Goal: Navigation & Orientation: Find specific page/section

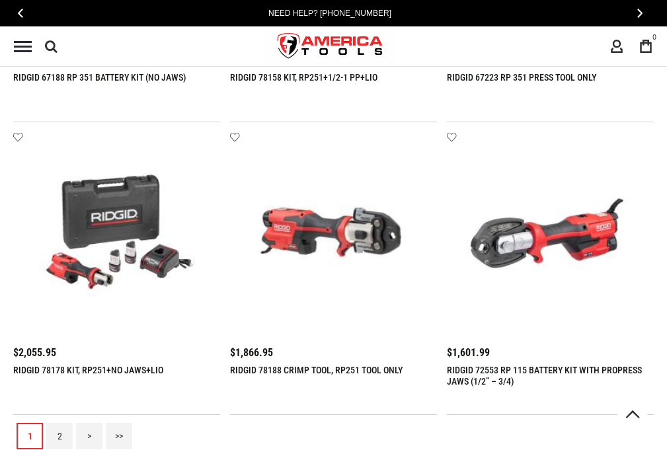
click at [59, 436] on link "2" at bounding box center [59, 436] width 26 height 26
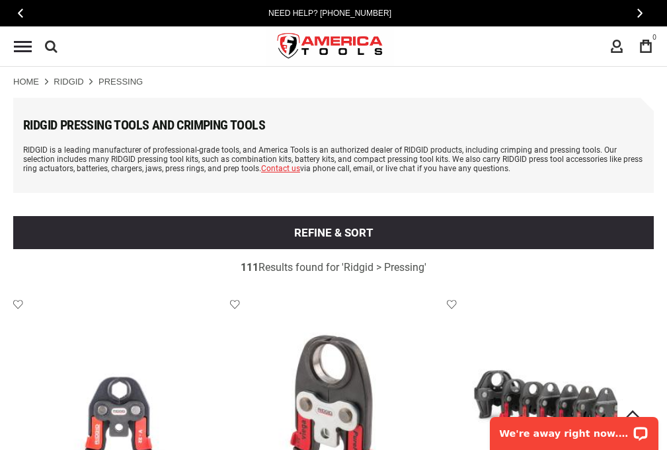
scroll to position [2216, 0]
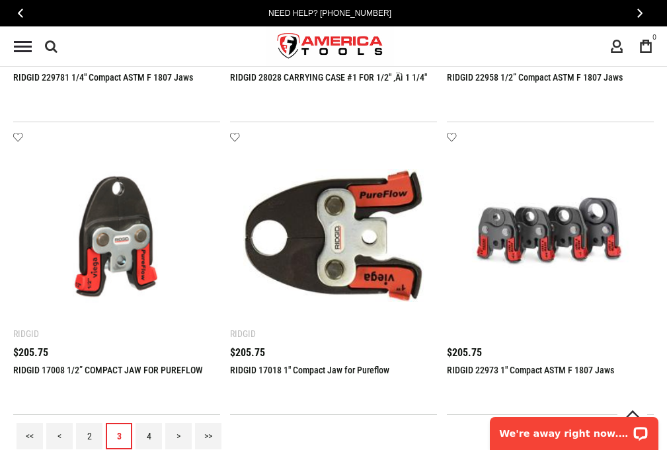
click at [149, 436] on link "4" at bounding box center [148, 436] width 26 height 26
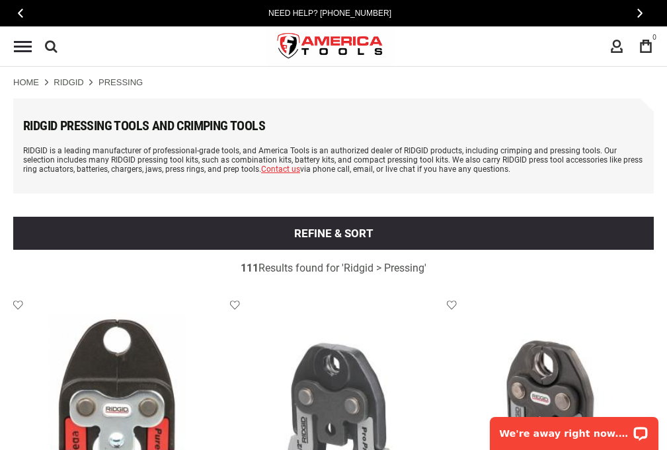
scroll to position [0, 0]
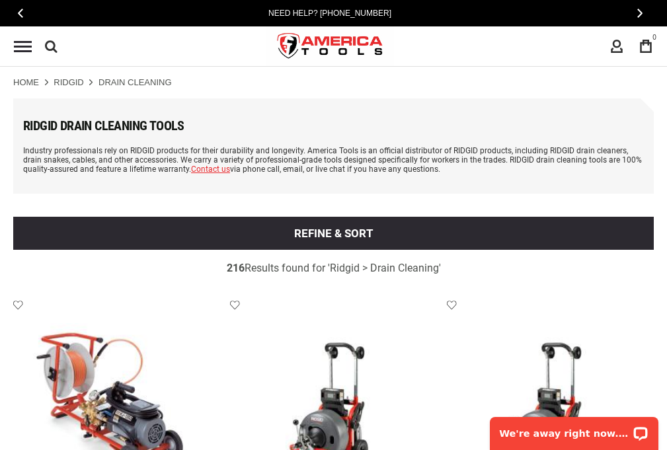
scroll to position [2216, 0]
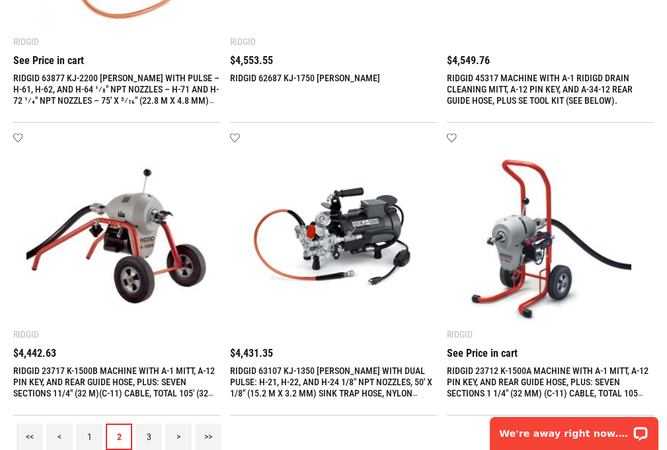
click at [149, 436] on link "3" at bounding box center [148, 436] width 26 height 26
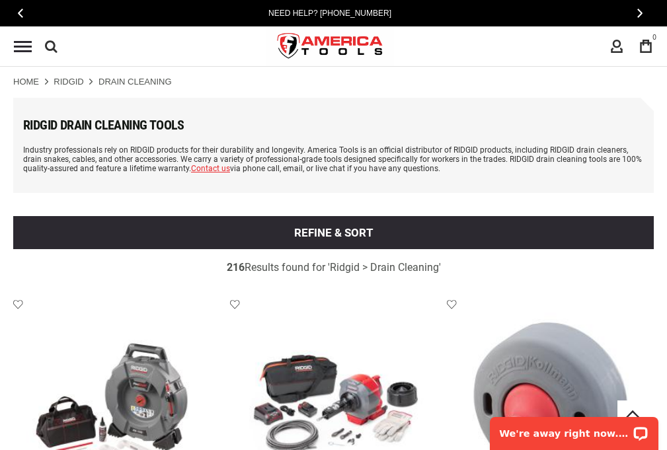
scroll to position [2216, 0]
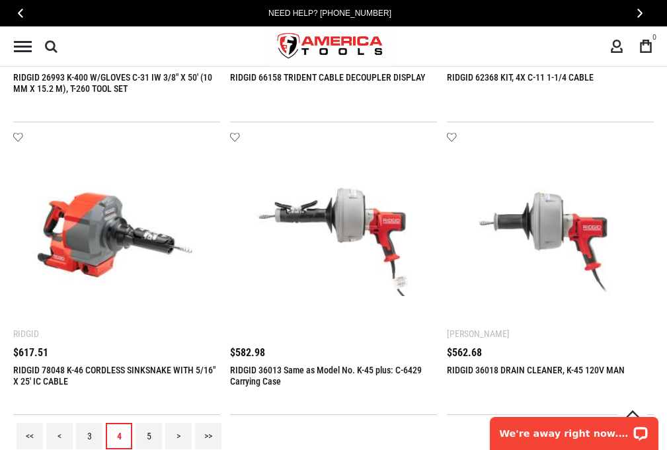
click at [149, 436] on link "5" at bounding box center [148, 436] width 26 height 26
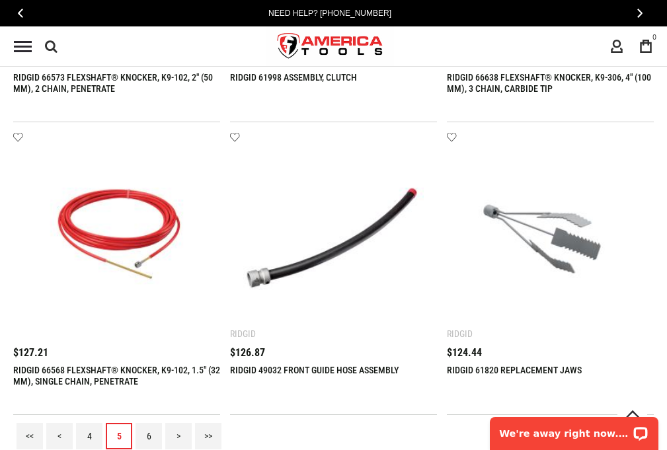
click at [149, 436] on link "6" at bounding box center [148, 436] width 26 height 26
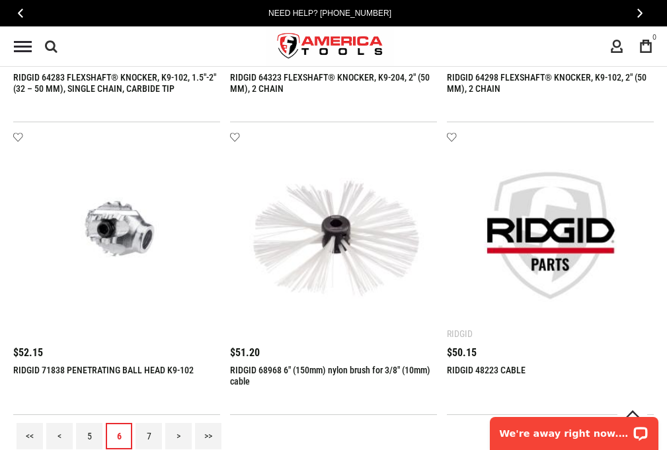
click at [149, 436] on link "7" at bounding box center [148, 436] width 26 height 26
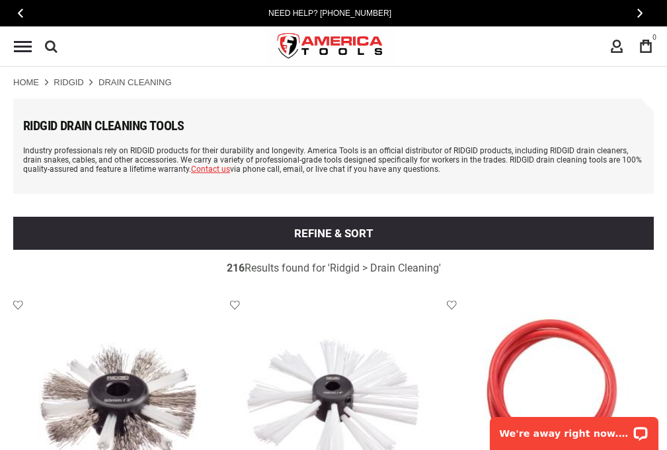
scroll to position [0, 0]
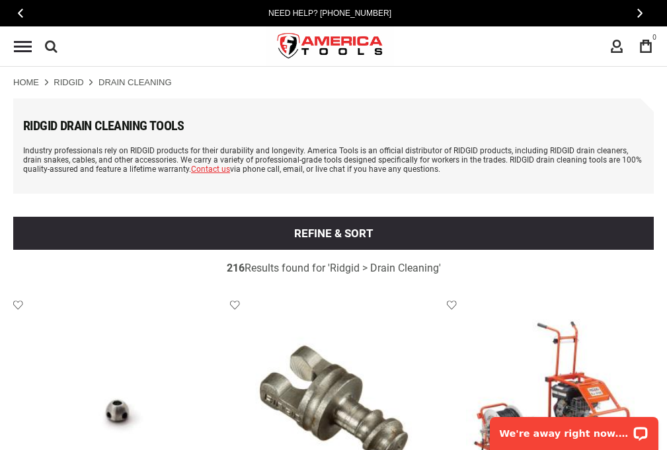
scroll to position [2216, 0]
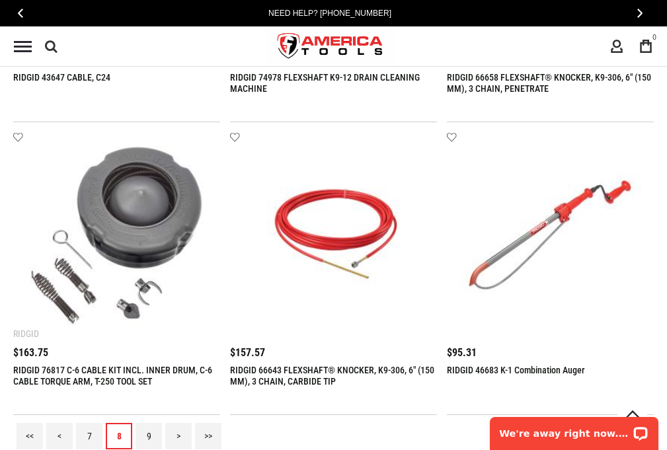
click at [149, 436] on link "9" at bounding box center [148, 436] width 26 height 26
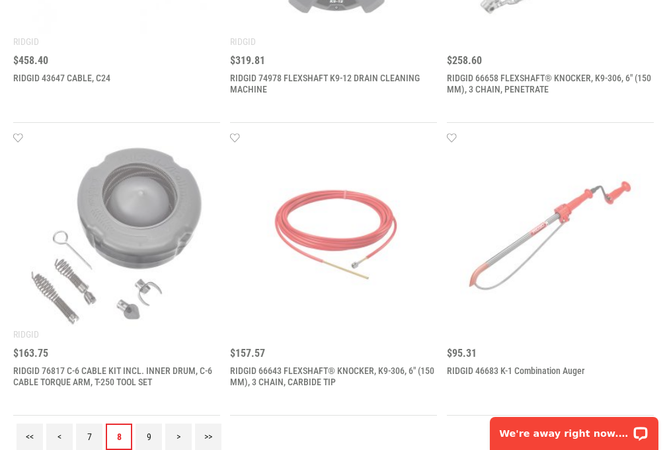
scroll to position [0, 0]
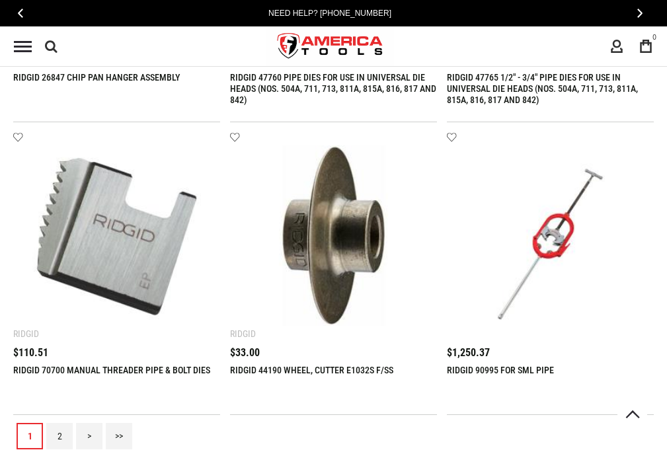
click at [59, 436] on link "2" at bounding box center [59, 436] width 26 height 26
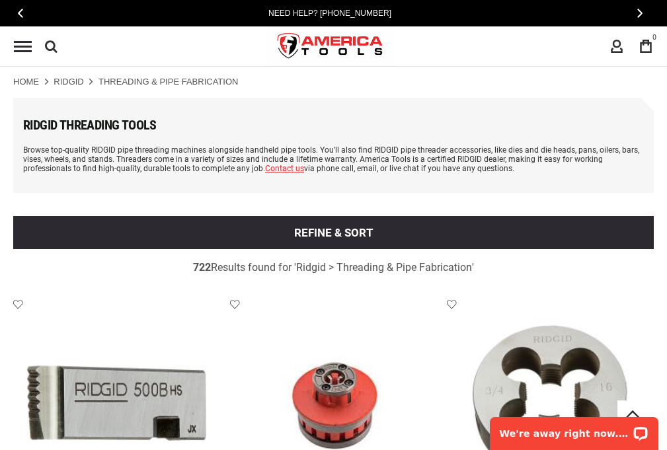
scroll to position [2216, 0]
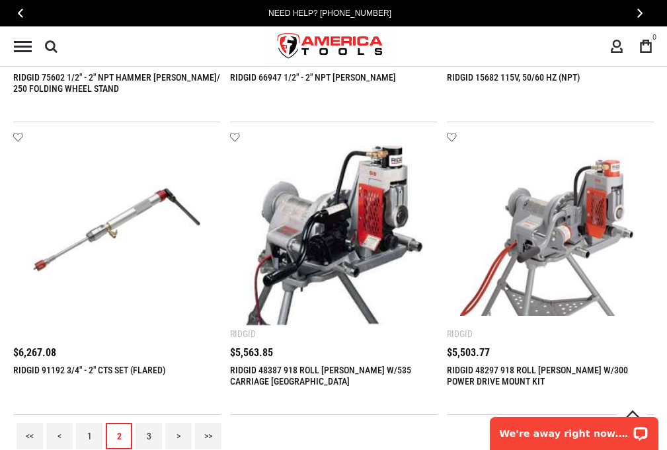
click at [149, 436] on link "3" at bounding box center [148, 436] width 26 height 26
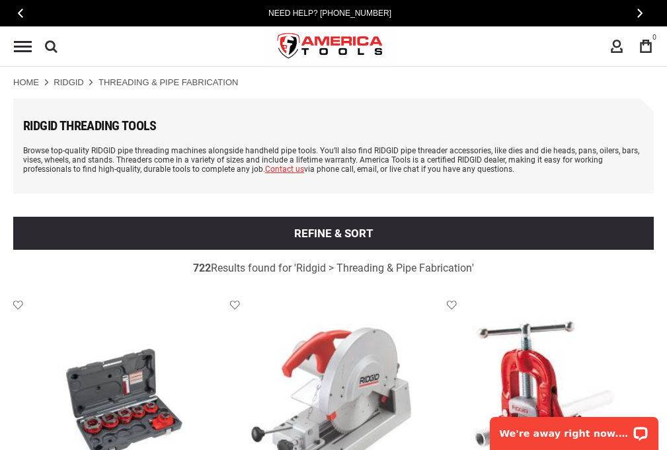
scroll to position [2216, 0]
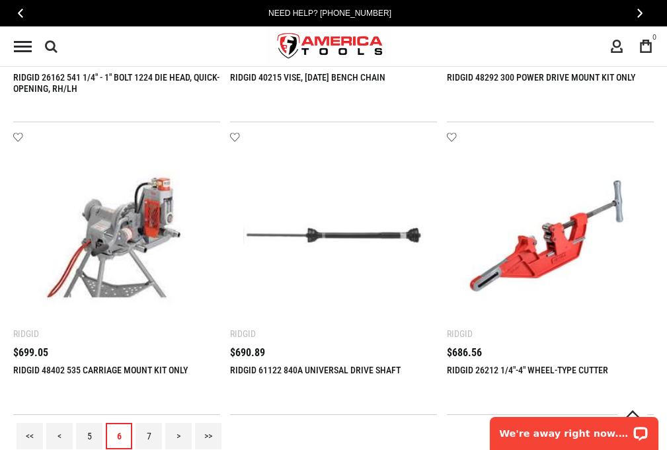
click at [149, 436] on link "7" at bounding box center [148, 436] width 26 height 26
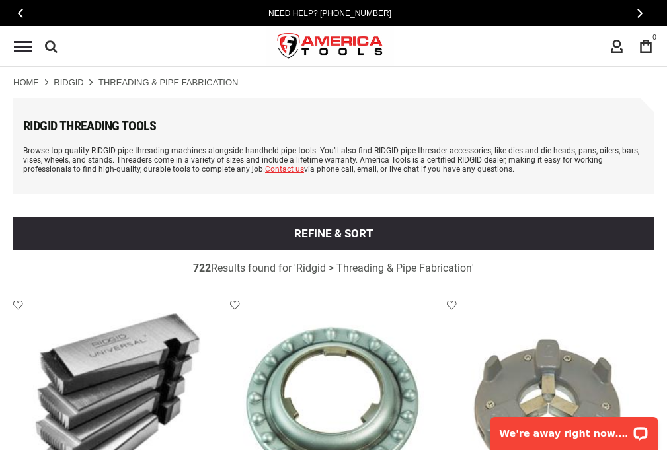
scroll to position [2216, 0]
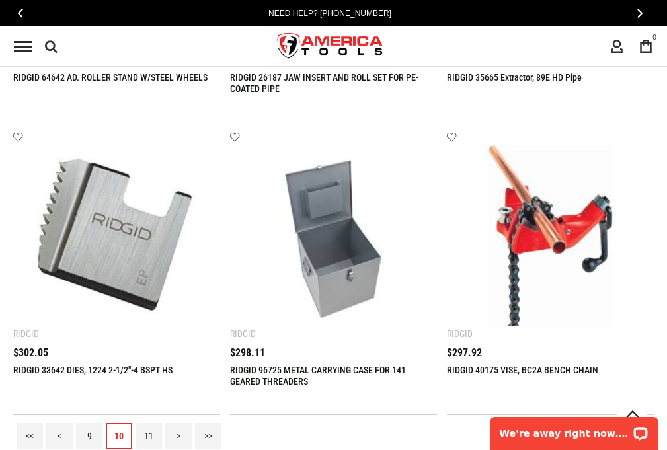
click at [149, 436] on link "11" at bounding box center [148, 436] width 26 height 26
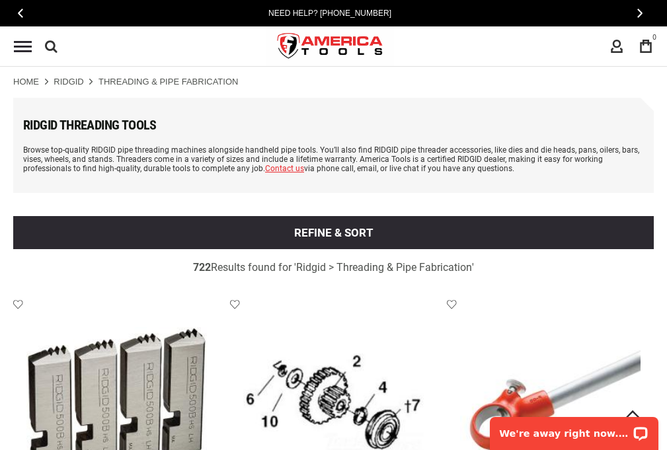
scroll to position [0, 0]
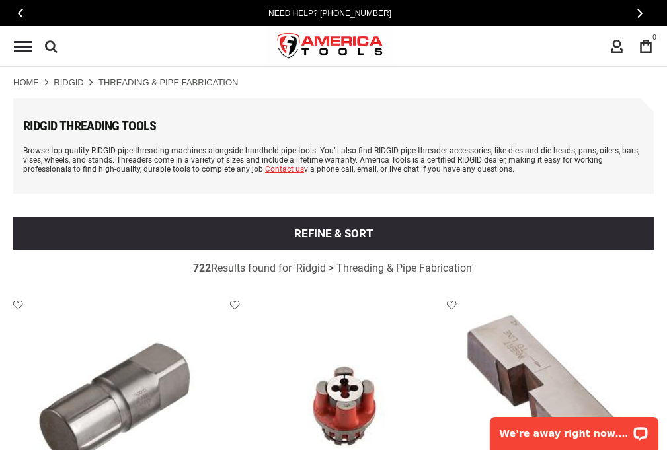
scroll to position [2216, 0]
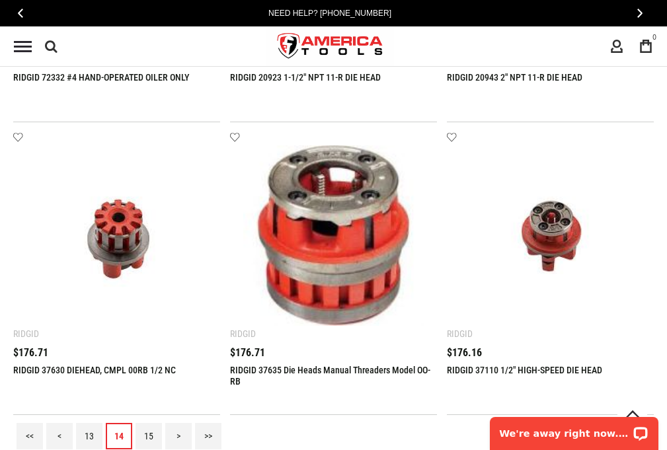
click at [149, 436] on link "15" at bounding box center [148, 436] width 26 height 26
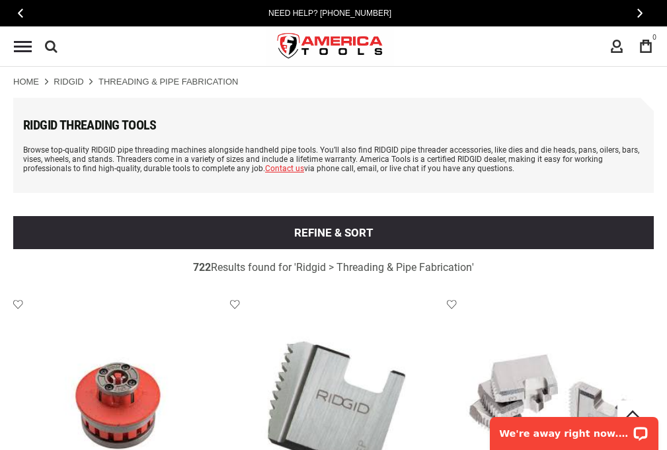
scroll to position [2216, 0]
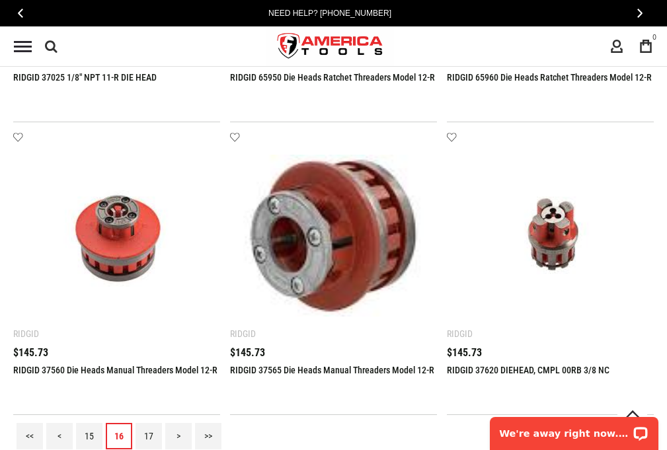
click at [149, 436] on link "17" at bounding box center [148, 436] width 26 height 26
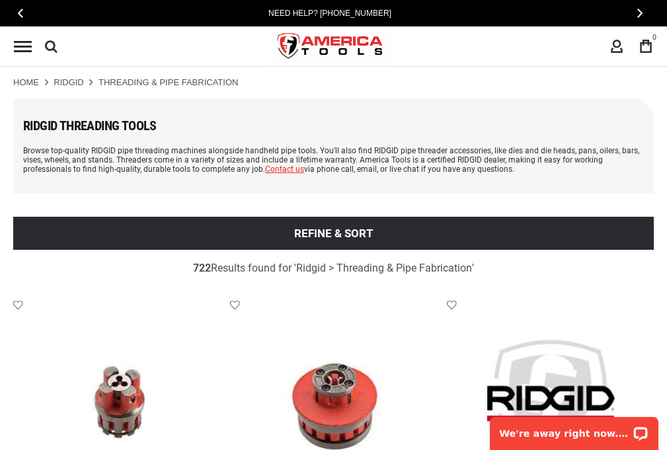
scroll to position [0, 0]
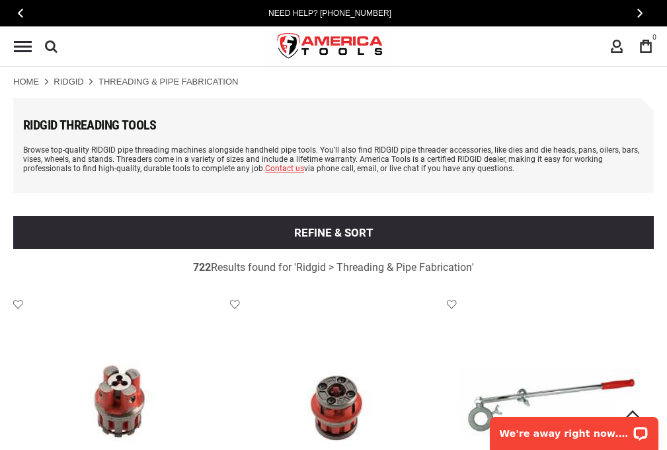
scroll to position [2216, 0]
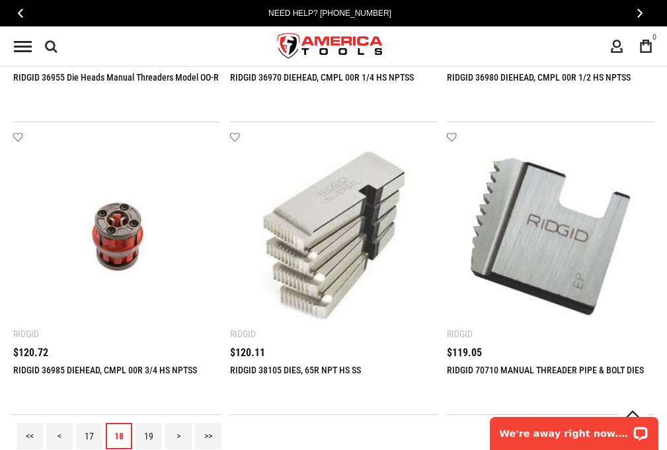
click at [149, 436] on link "19" at bounding box center [148, 436] width 26 height 26
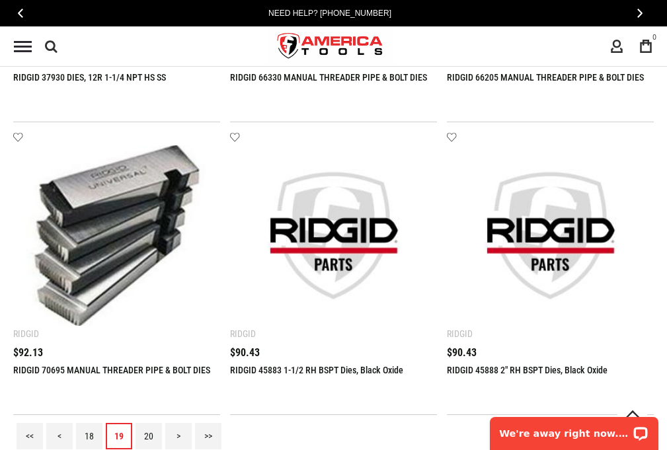
click at [149, 436] on link "20" at bounding box center [148, 436] width 26 height 26
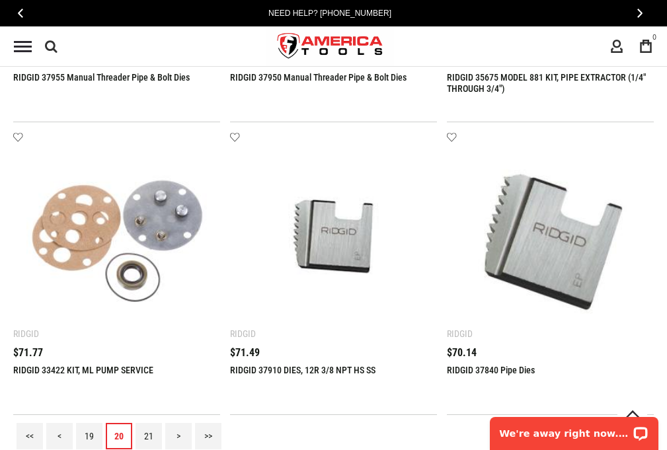
click at [149, 436] on link "21" at bounding box center [148, 436] width 26 height 26
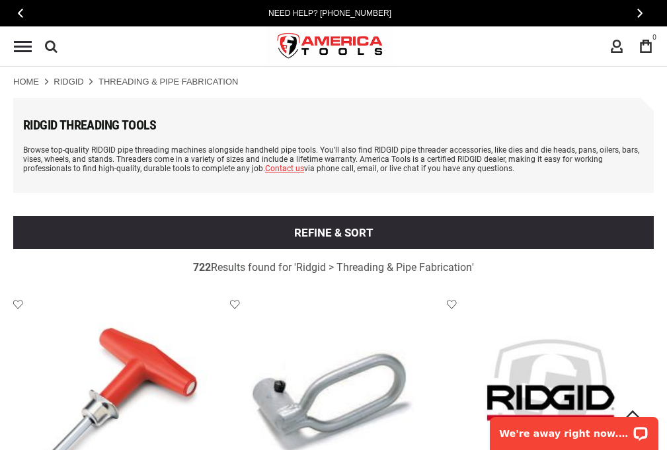
scroll to position [0, 0]
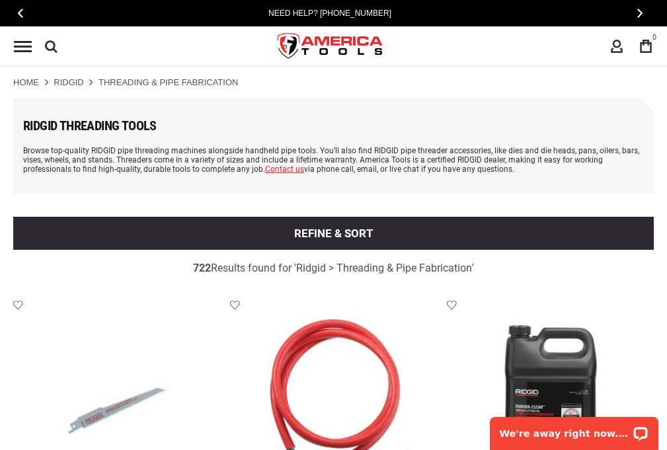
scroll to position [2216, 0]
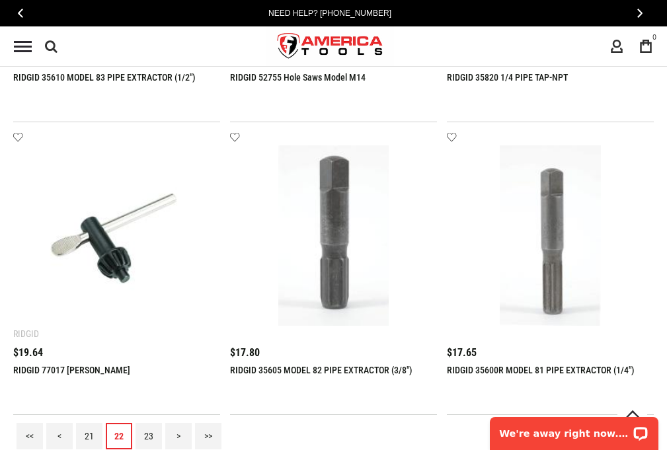
click at [149, 436] on link "23" at bounding box center [148, 436] width 26 height 26
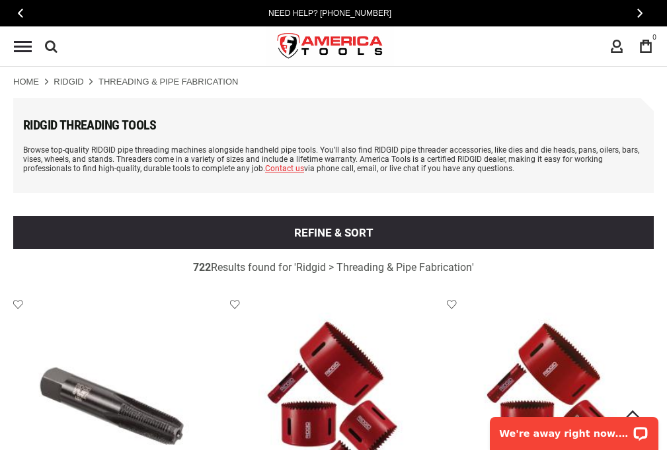
scroll to position [0, 0]
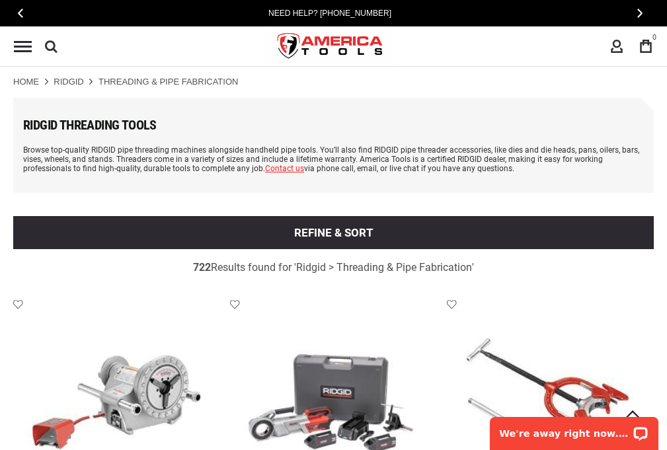
scroll to position [2216, 0]
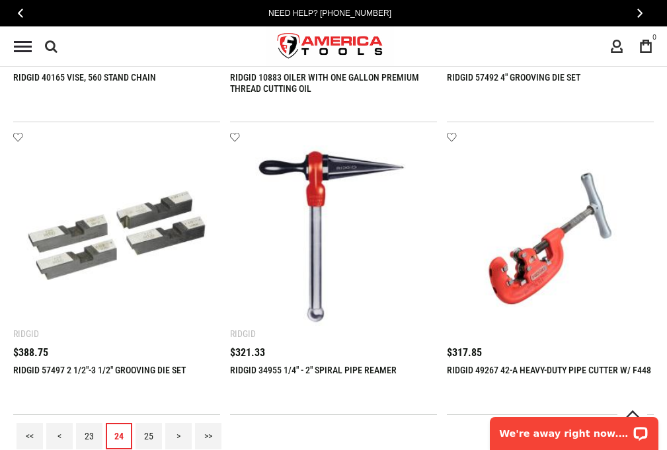
click at [149, 436] on link "25" at bounding box center [148, 436] width 26 height 26
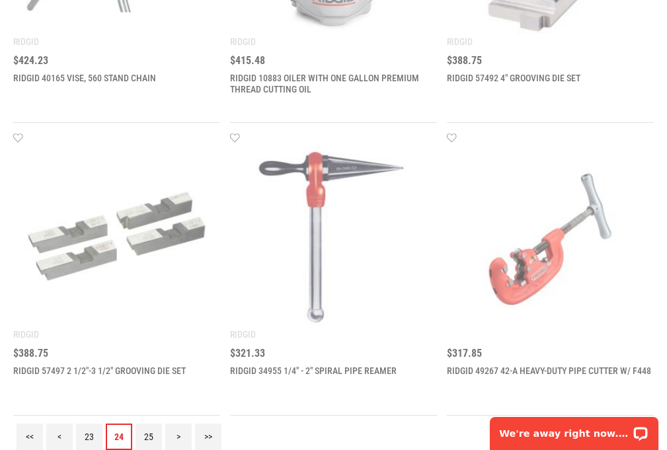
scroll to position [0, 0]
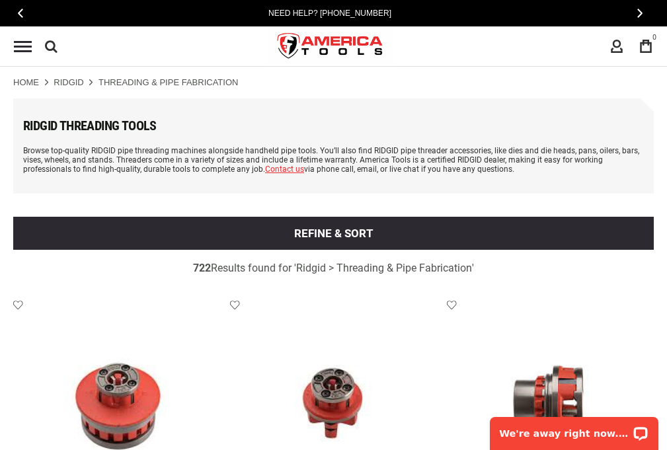
scroll to position [2216, 0]
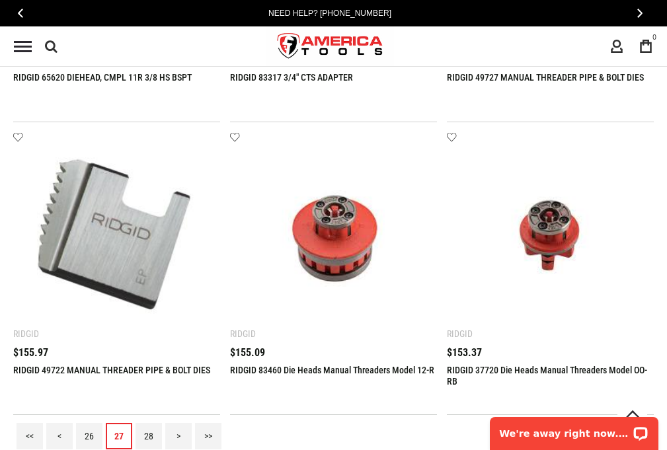
click at [149, 436] on link "28" at bounding box center [148, 436] width 26 height 26
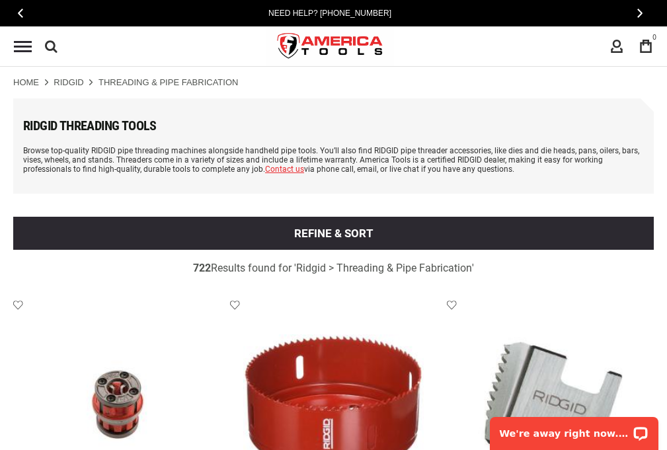
scroll to position [2216, 0]
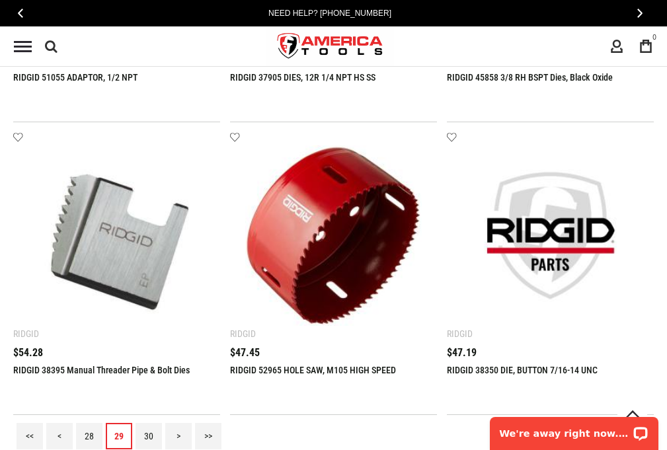
click at [149, 436] on link "30" at bounding box center [148, 436] width 26 height 26
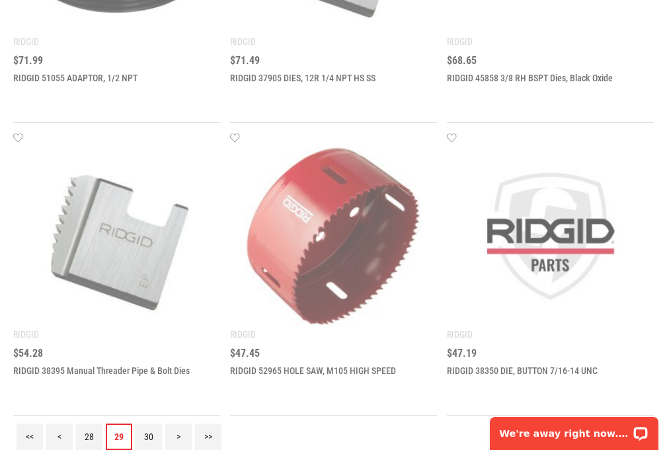
scroll to position [0, 0]
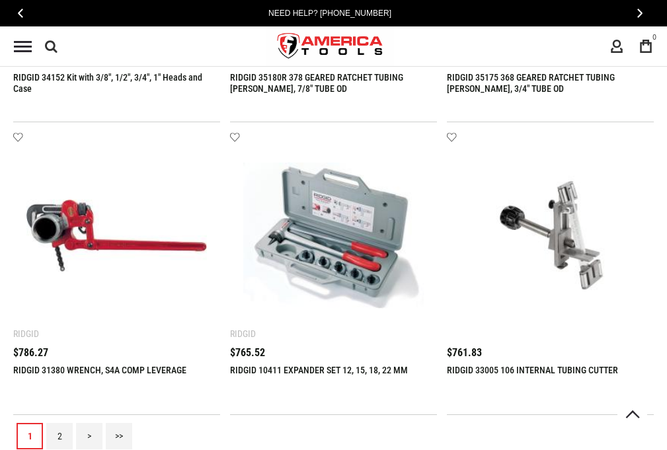
click at [59, 436] on link "2" at bounding box center [59, 436] width 26 height 26
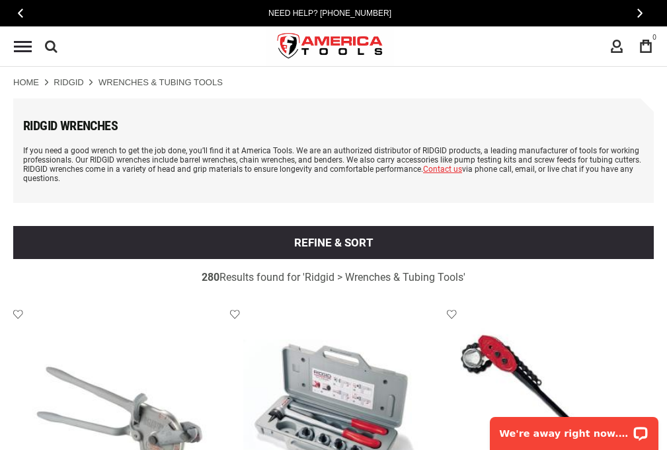
scroll to position [2225, 0]
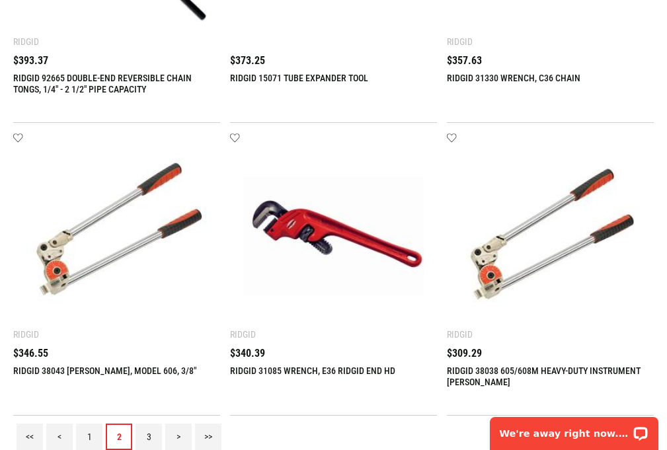
click at [149, 436] on link "3" at bounding box center [148, 436] width 26 height 26
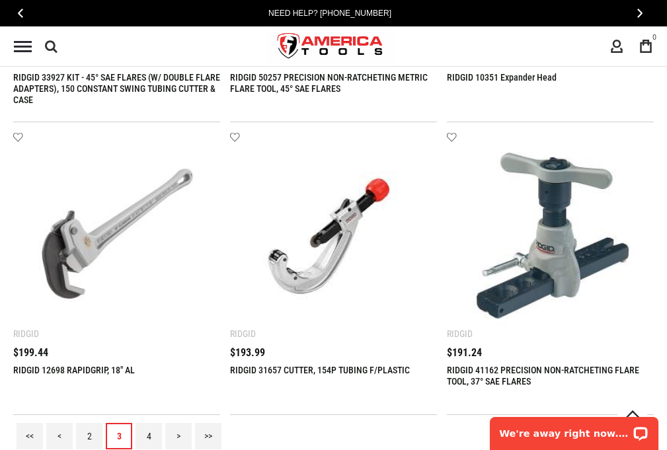
click at [149, 436] on link "4" at bounding box center [148, 436] width 26 height 26
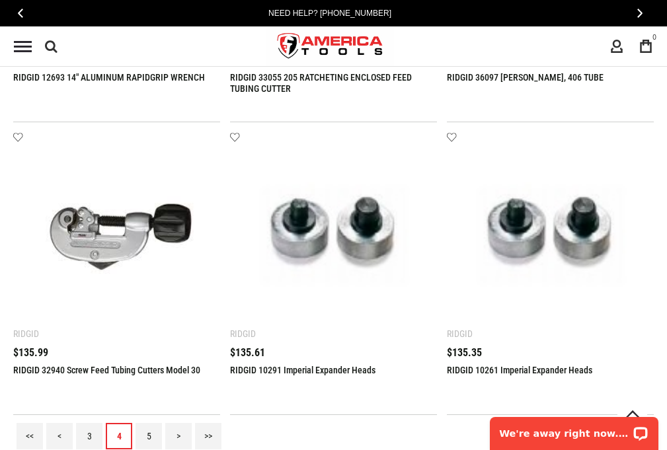
click at [149, 436] on link "5" at bounding box center [148, 436] width 26 height 26
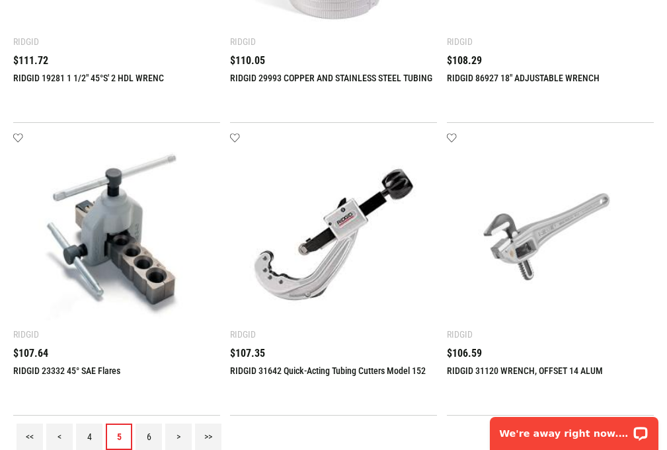
click at [149, 436] on link "6" at bounding box center [148, 436] width 26 height 26
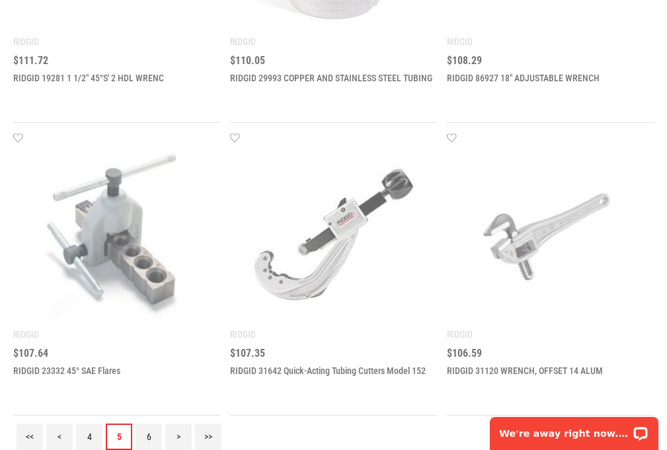
scroll to position [0, 0]
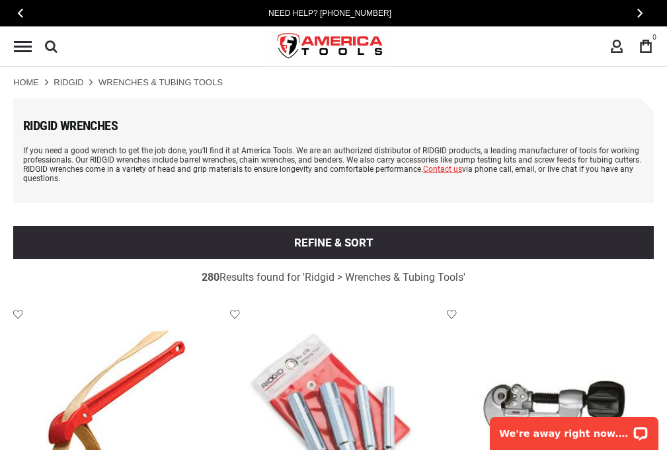
scroll to position [2225, 0]
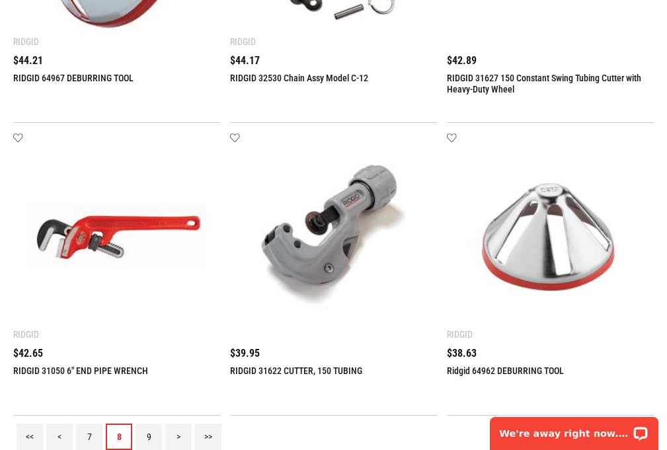
click at [149, 436] on link "9" at bounding box center [148, 436] width 26 height 26
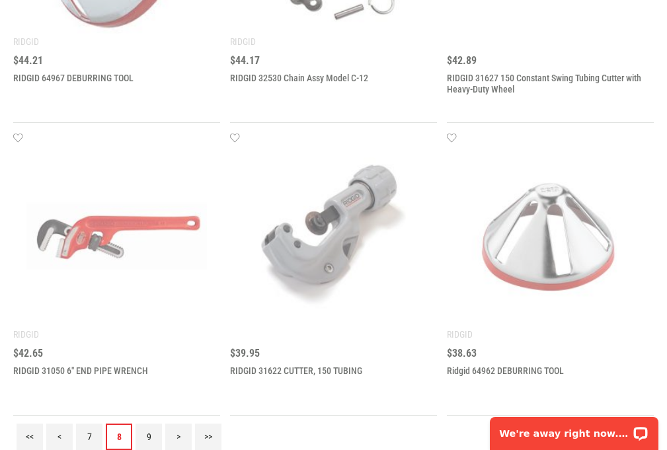
scroll to position [0, 0]
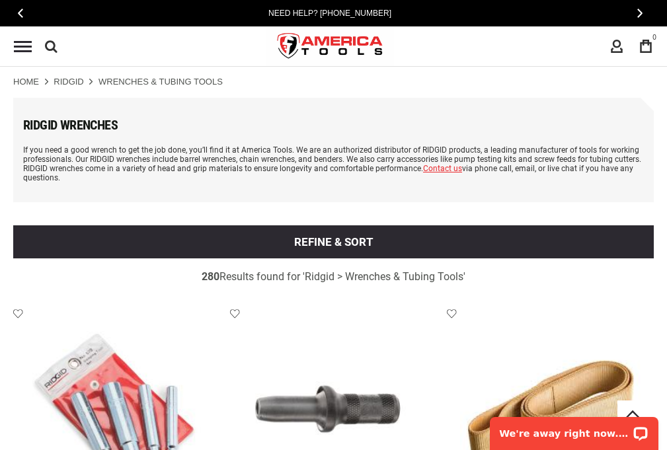
scroll to position [2225, 0]
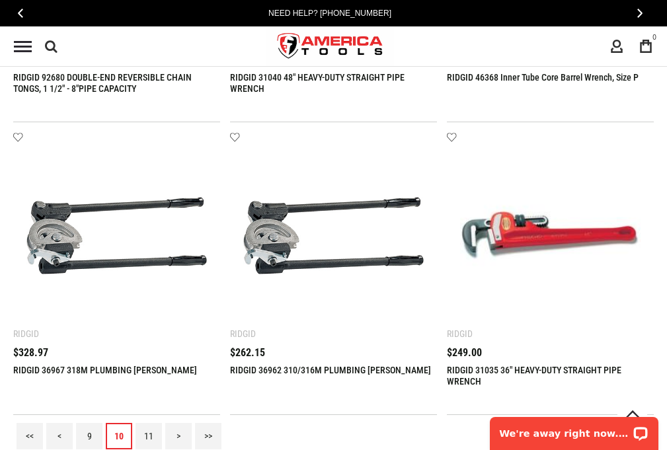
click at [149, 436] on link "11" at bounding box center [148, 436] width 26 height 26
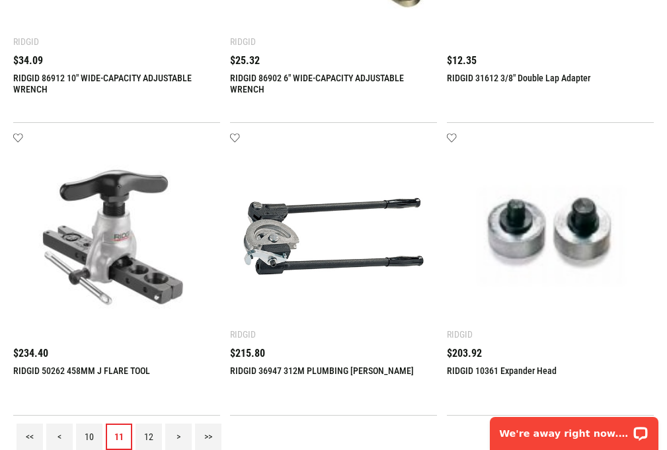
click at [149, 436] on link "12" at bounding box center [148, 436] width 26 height 26
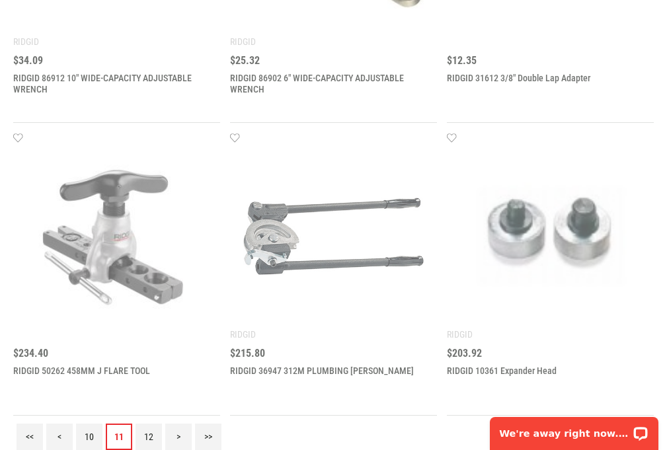
scroll to position [0, 0]
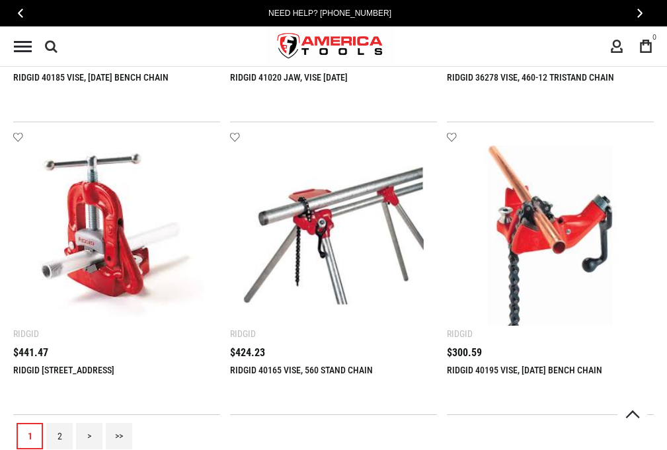
click at [59, 436] on link "2" at bounding box center [59, 436] width 26 height 26
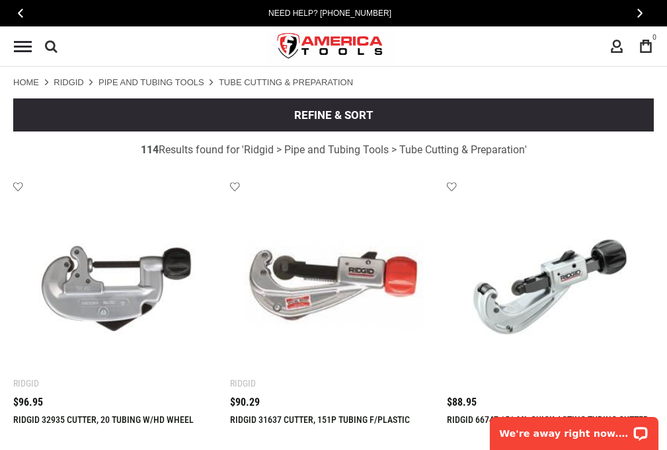
scroll to position [2098, 0]
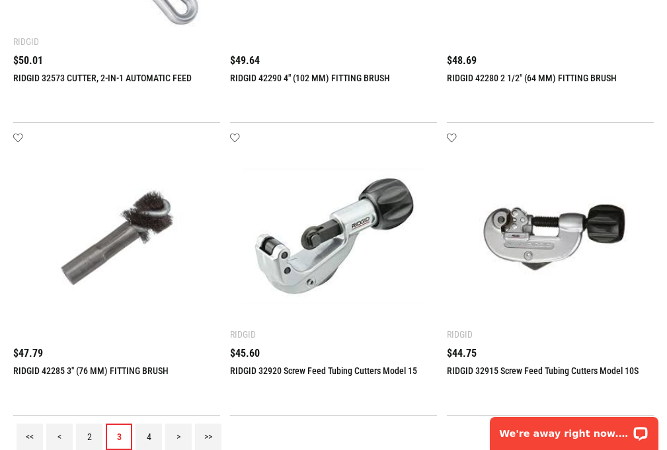
click at [149, 436] on link "4" at bounding box center [148, 436] width 26 height 26
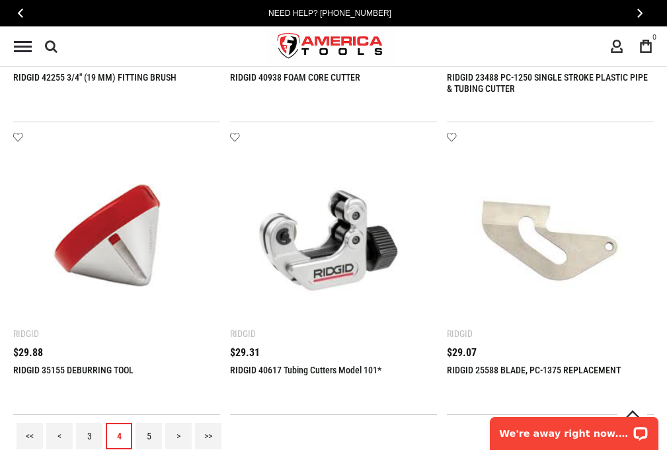
click at [149, 436] on link "5" at bounding box center [148, 436] width 26 height 26
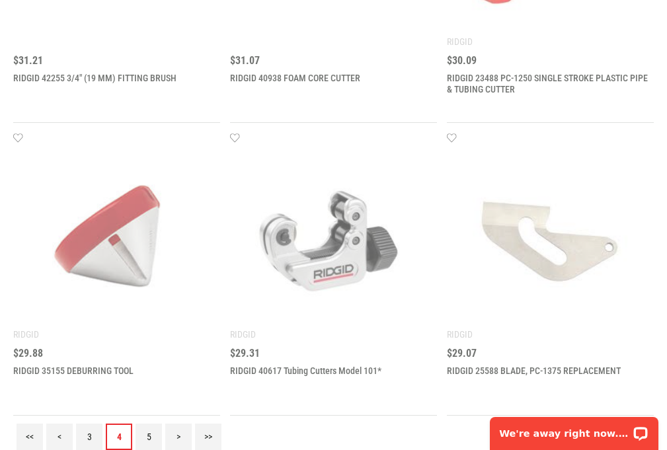
scroll to position [0, 0]
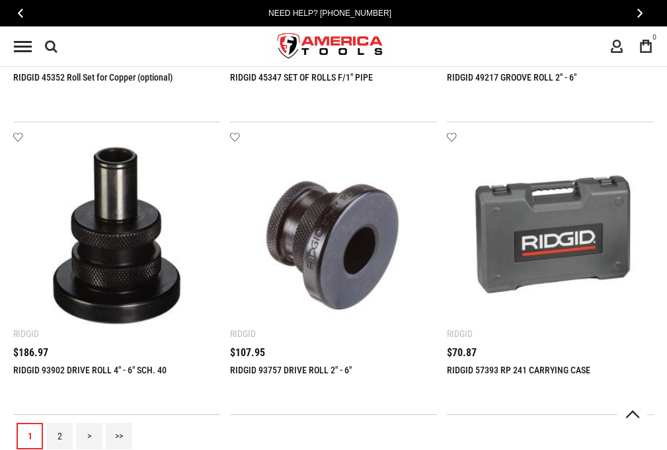
click at [59, 436] on link "2" at bounding box center [59, 436] width 26 height 26
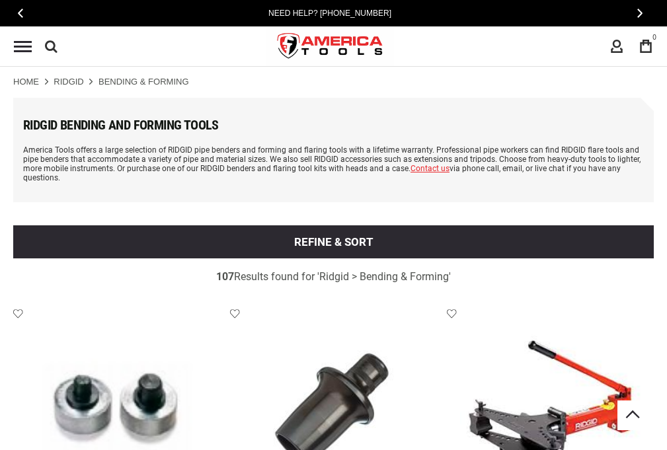
scroll to position [2225, 0]
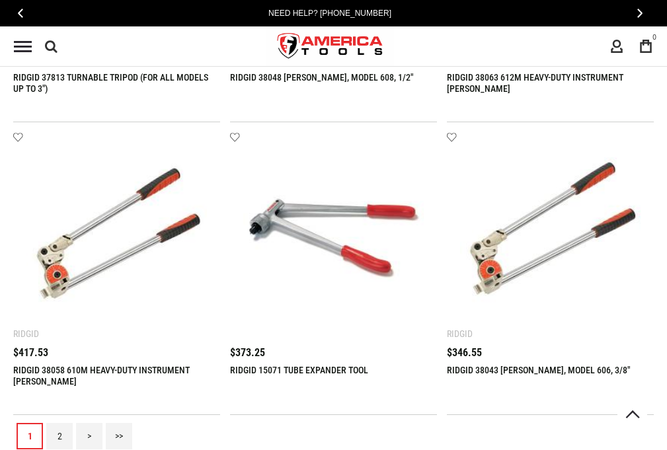
click at [59, 436] on link "2" at bounding box center [59, 436] width 26 height 26
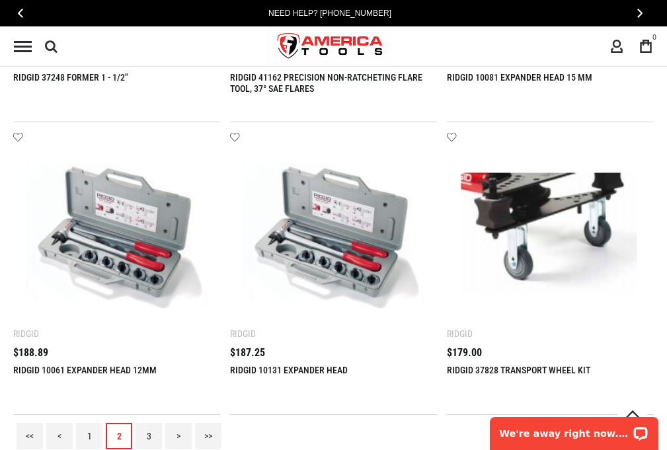
click at [149, 436] on link "3" at bounding box center [148, 436] width 26 height 26
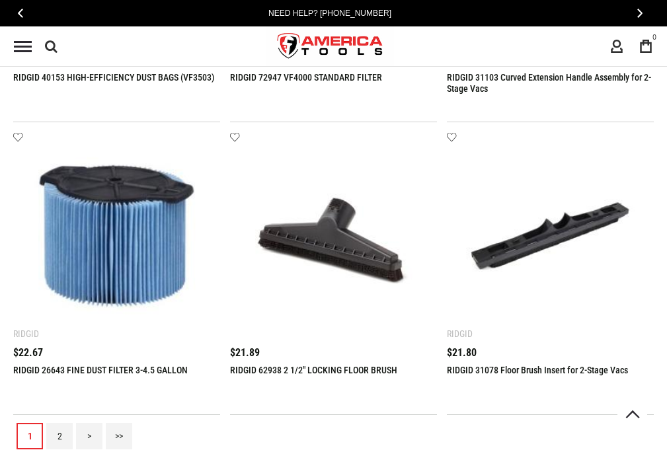
click at [59, 436] on link "2" at bounding box center [59, 436] width 26 height 26
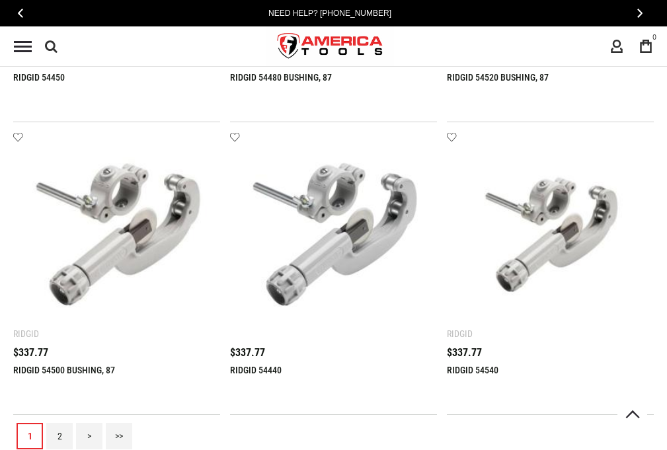
click at [59, 436] on link "2" at bounding box center [59, 436] width 26 height 26
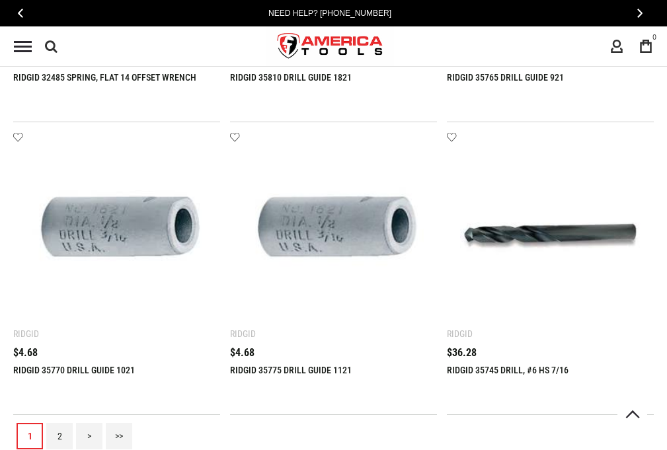
click at [59, 436] on link "2" at bounding box center [59, 436] width 26 height 26
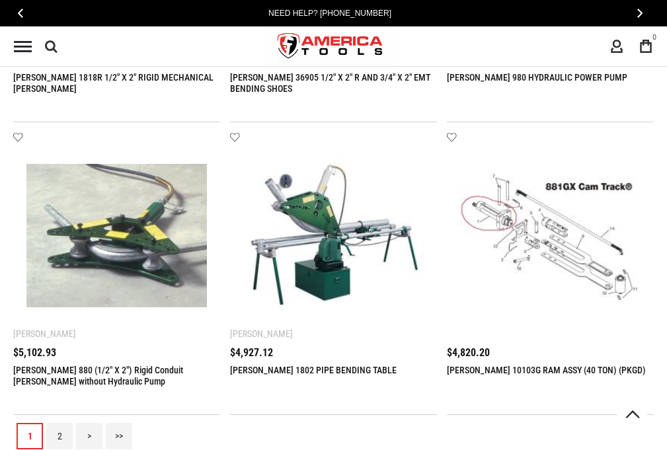
click at [59, 435] on link "2" at bounding box center [59, 436] width 26 height 26
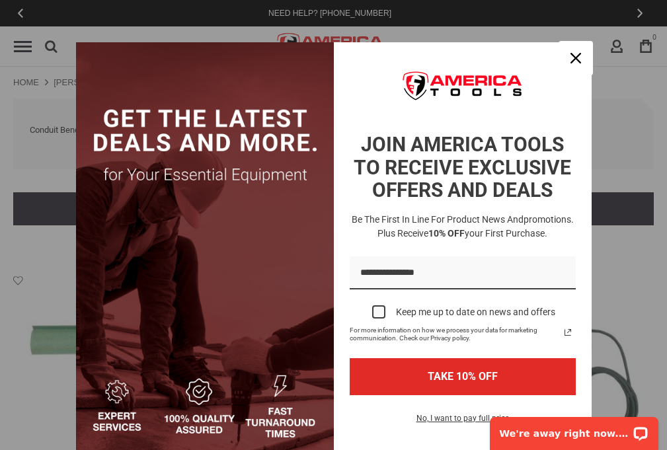
click at [570, 58] on icon "close icon" at bounding box center [575, 58] width 11 height 11
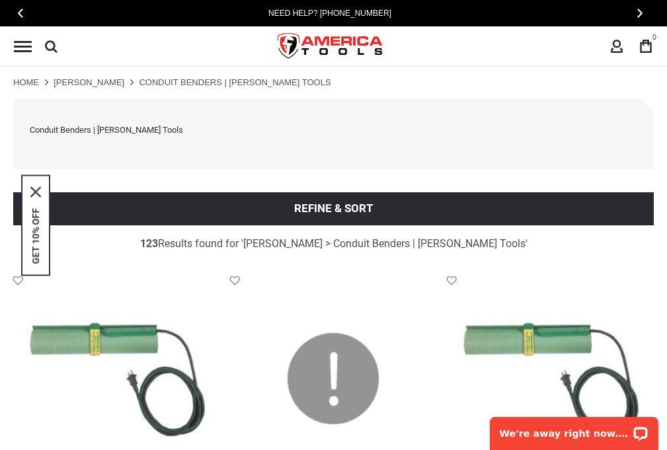
scroll to position [2191, 0]
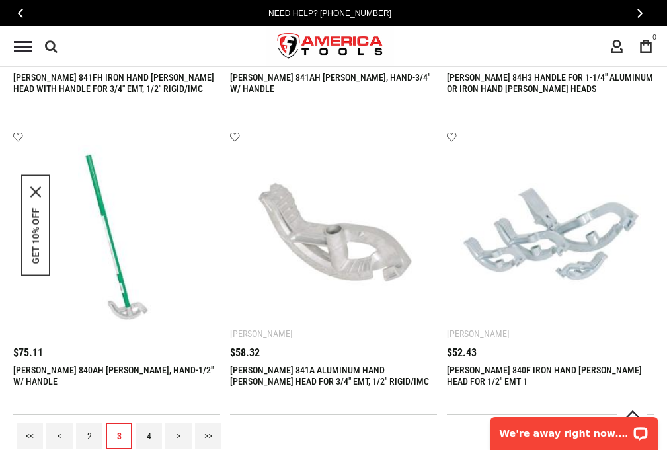
click at [149, 435] on link "4" at bounding box center [148, 436] width 26 height 26
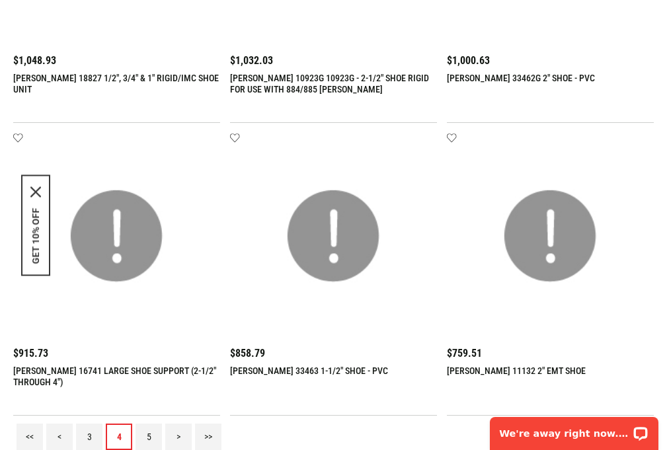
click at [149, 435] on link "5" at bounding box center [148, 436] width 26 height 26
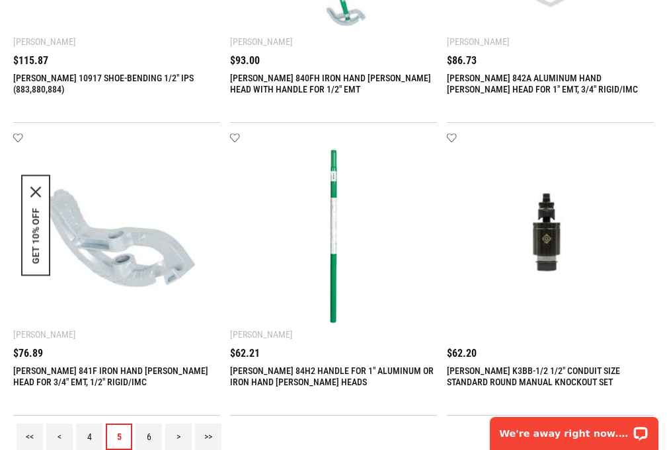
click at [149, 435] on link "6" at bounding box center [148, 436] width 26 height 26
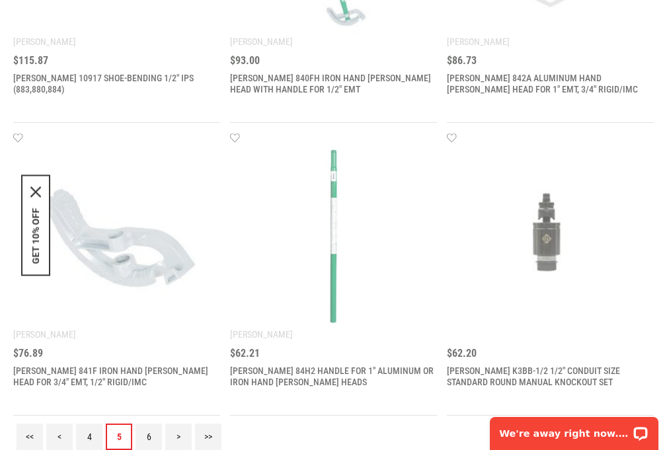
scroll to position [0, 0]
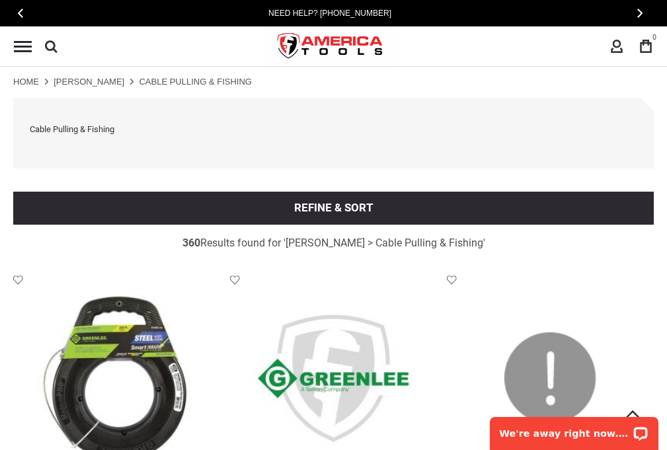
scroll to position [2191, 0]
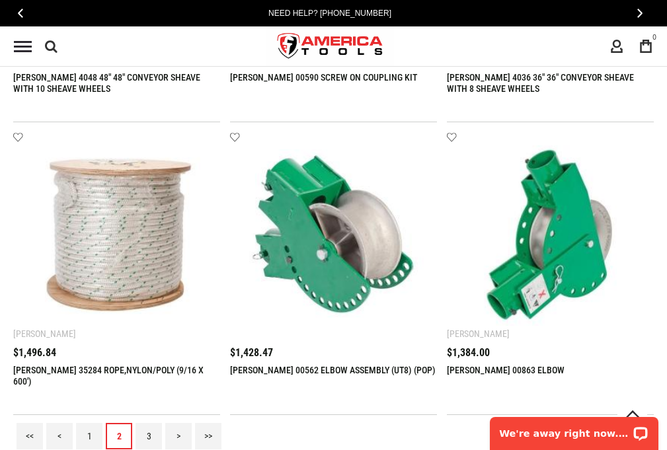
click at [149, 435] on link "3" at bounding box center [148, 436] width 26 height 26
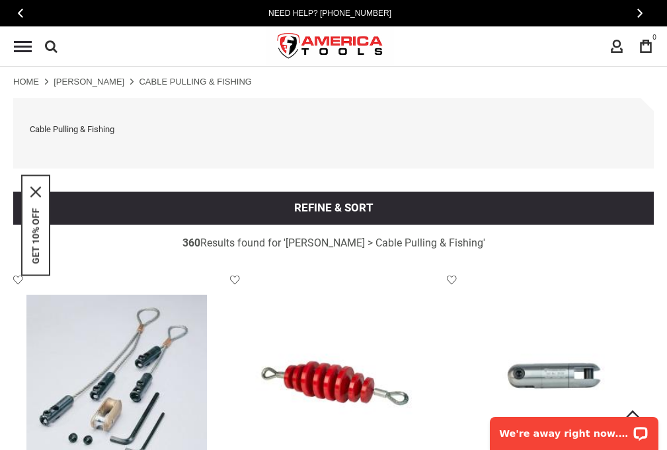
scroll to position [2191, 0]
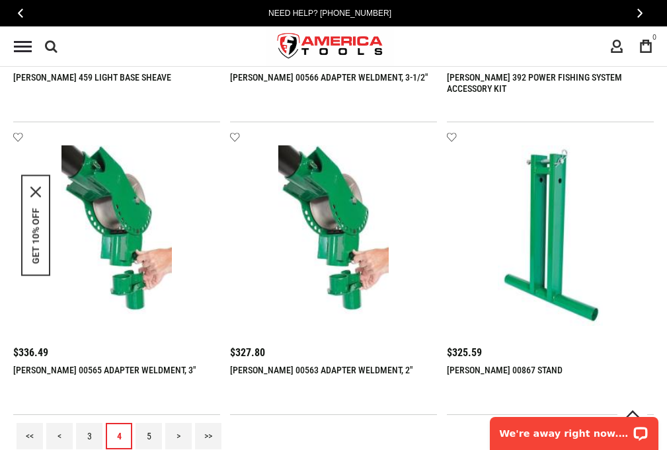
click at [149, 435] on link "5" at bounding box center [148, 436] width 26 height 26
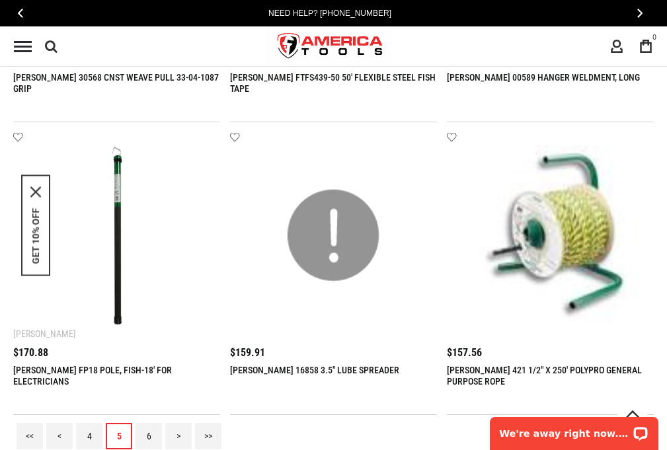
click at [149, 435] on link "6" at bounding box center [148, 436] width 26 height 26
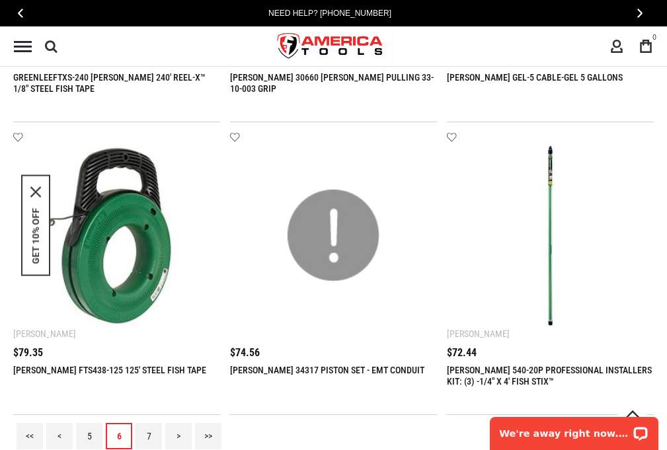
click at [149, 435] on link "7" at bounding box center [148, 436] width 26 height 26
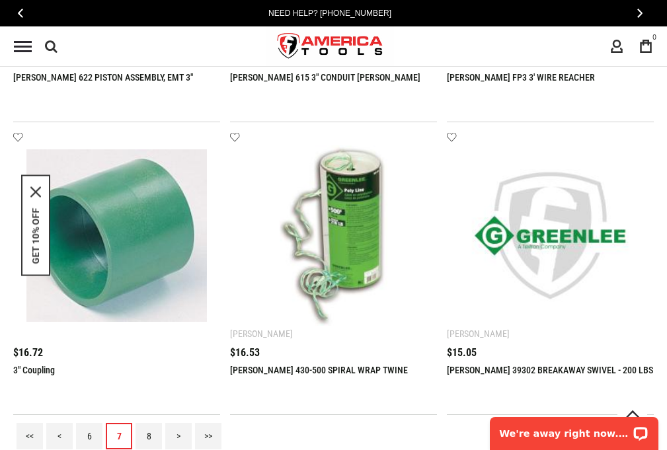
click at [149, 435] on link "8" at bounding box center [148, 436] width 26 height 26
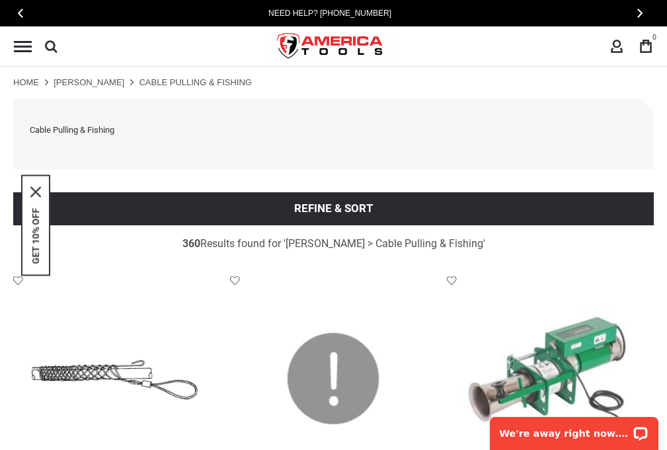
scroll to position [2191, 0]
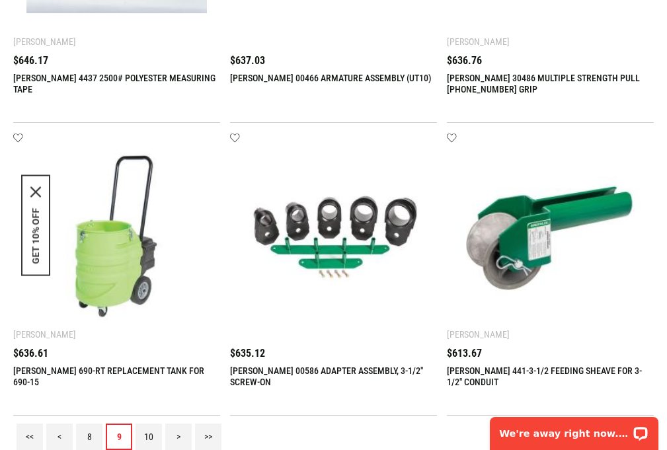
click at [149, 435] on link "10" at bounding box center [148, 436] width 26 height 26
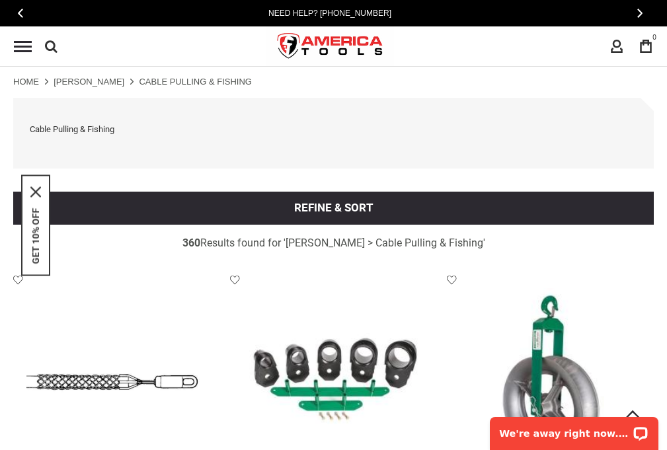
scroll to position [0, 0]
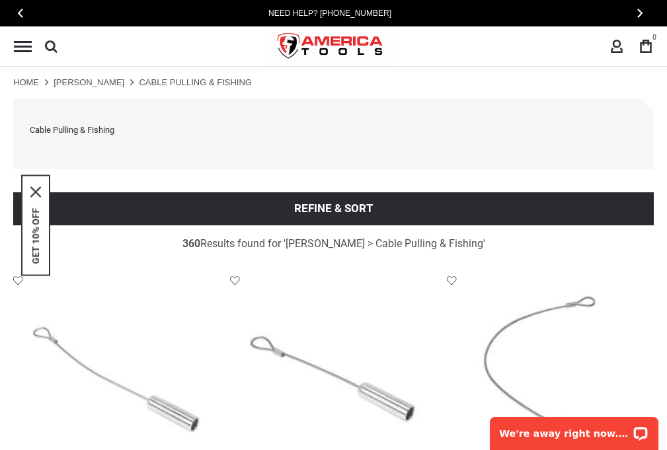
scroll to position [2191, 0]
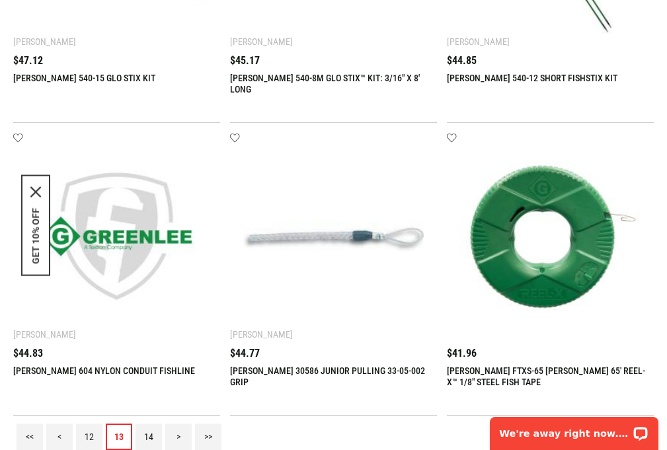
click at [149, 435] on link "14" at bounding box center [148, 436] width 26 height 26
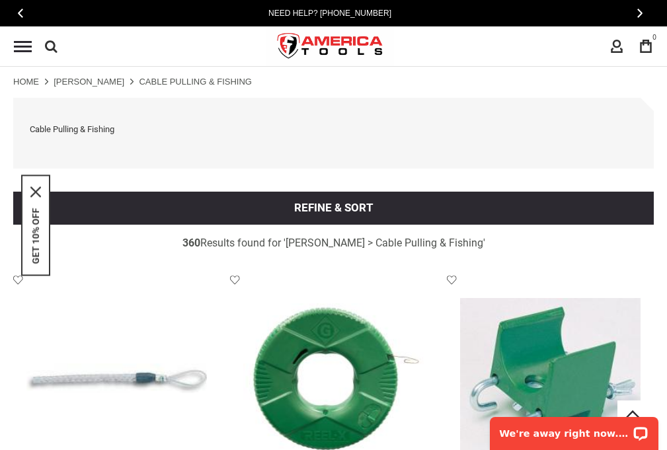
scroll to position [0, 0]
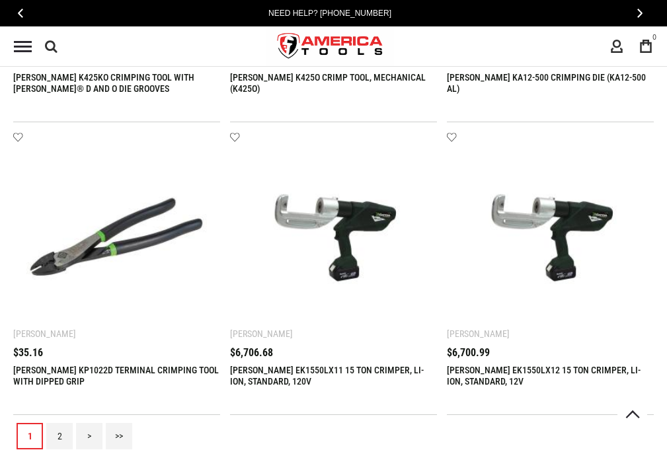
click at [59, 436] on link "2" at bounding box center [59, 436] width 26 height 26
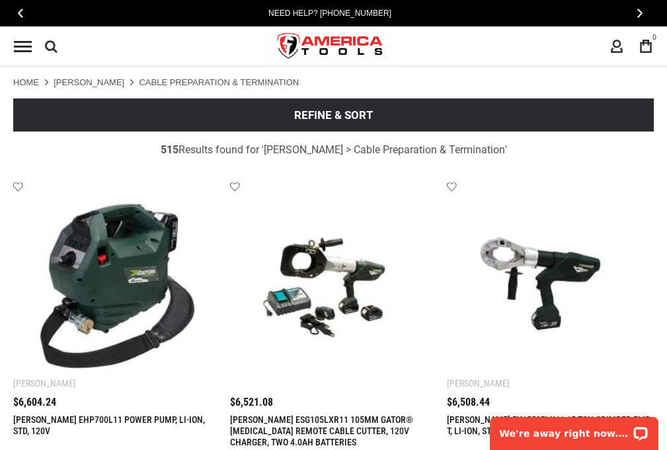
scroll to position [2098, 0]
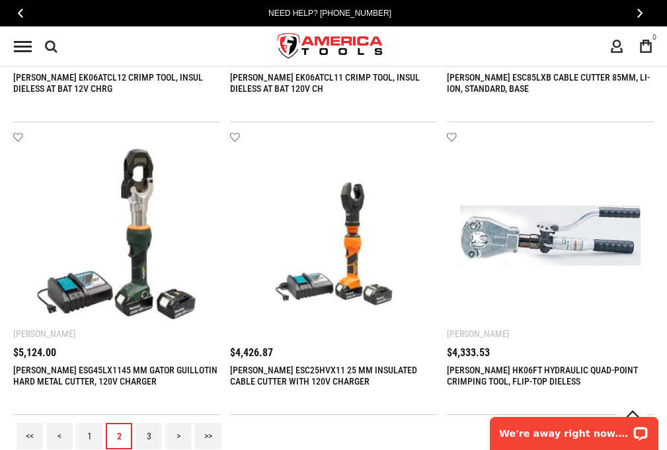
click at [149, 436] on link "3" at bounding box center [148, 436] width 26 height 26
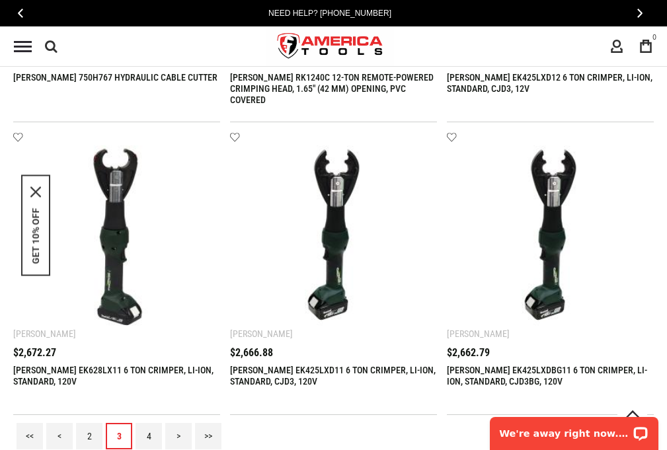
click at [149, 436] on link "4" at bounding box center [148, 436] width 26 height 26
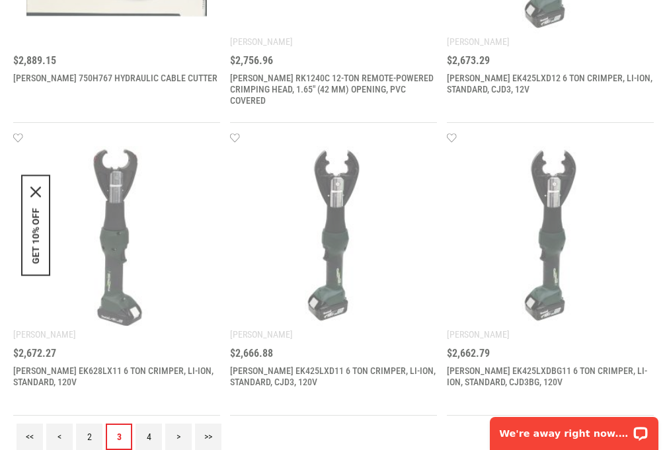
scroll to position [0, 0]
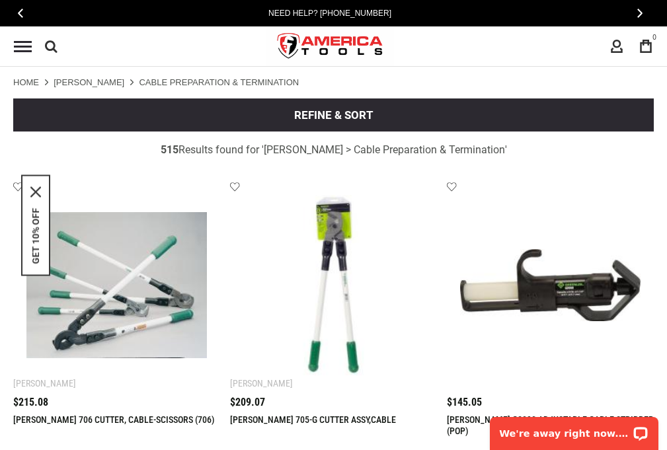
scroll to position [2098, 0]
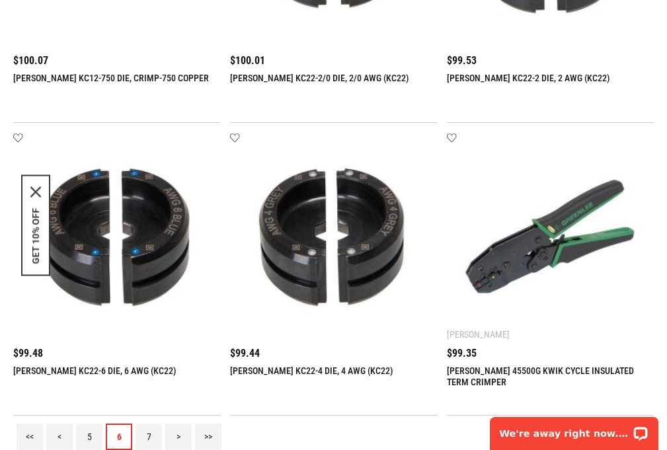
click at [149, 436] on link "7" at bounding box center [148, 436] width 26 height 26
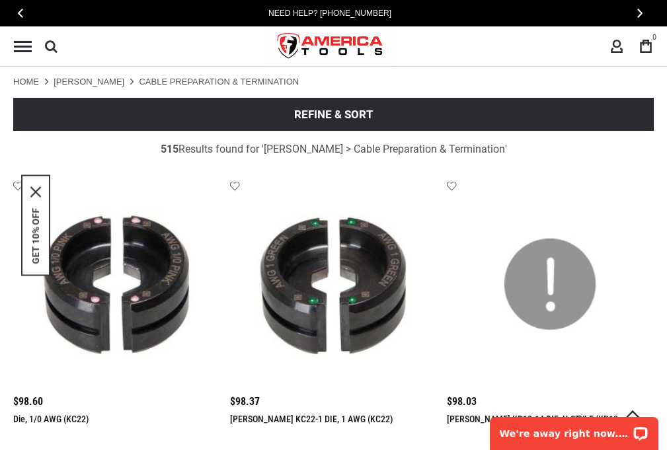
scroll to position [0, 0]
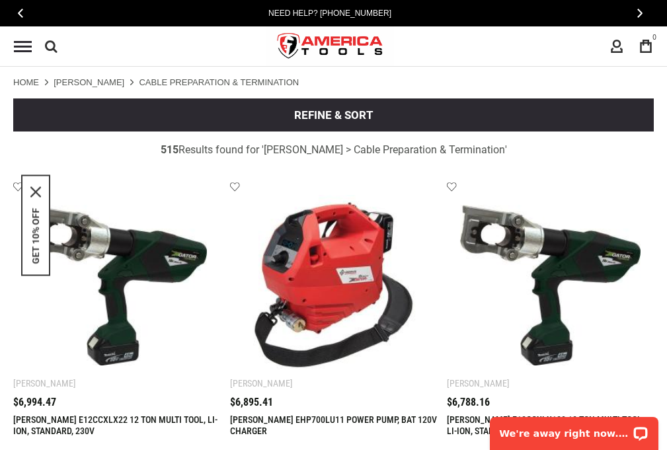
scroll to position [2098, 0]
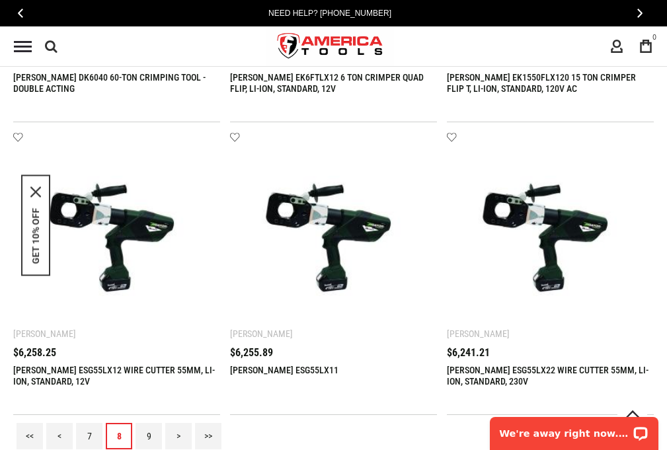
click at [149, 436] on link "9" at bounding box center [148, 436] width 26 height 26
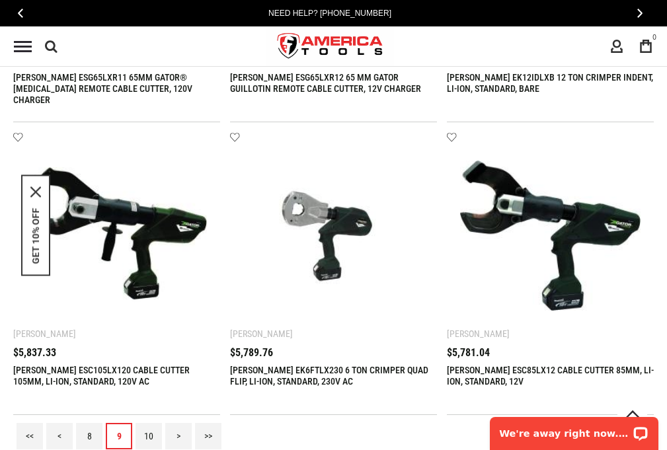
click at [149, 436] on link "10" at bounding box center [148, 436] width 26 height 26
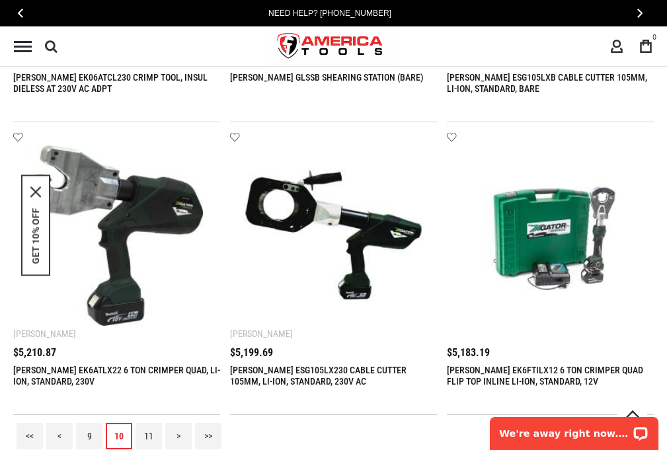
click at [149, 436] on link "11" at bounding box center [148, 436] width 26 height 26
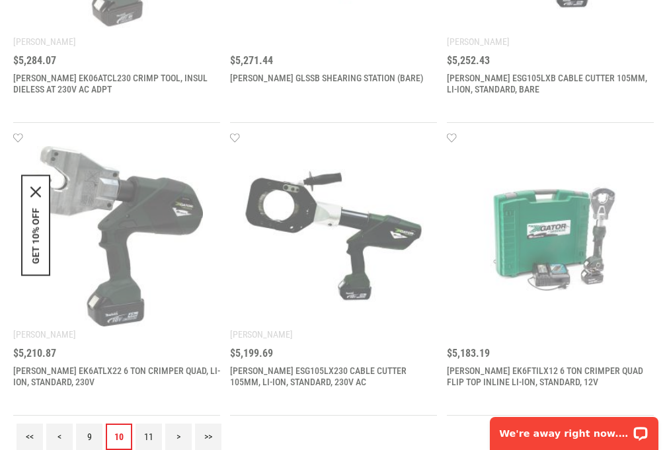
scroll to position [0, 0]
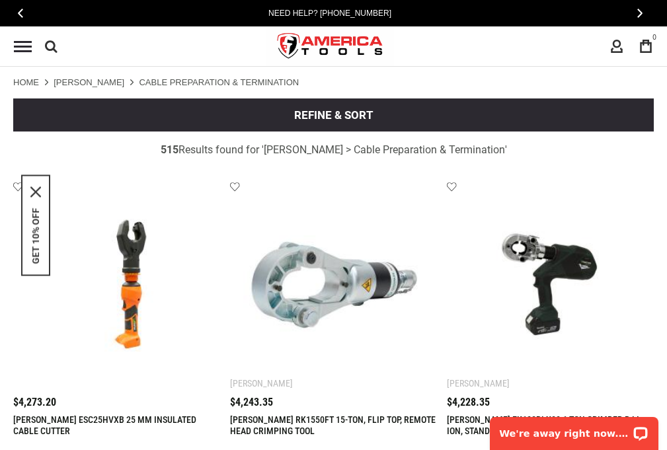
scroll to position [2098, 0]
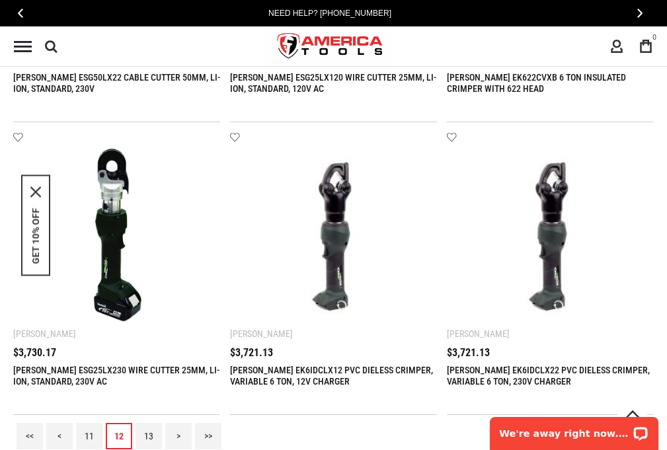
click at [149, 436] on link "13" at bounding box center [148, 436] width 26 height 26
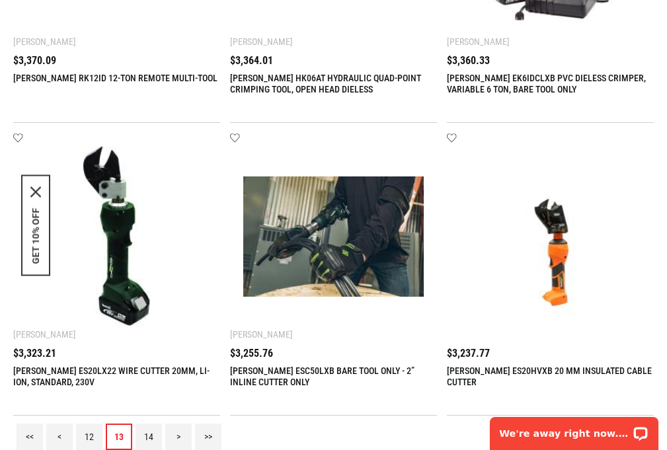
click at [149, 436] on link "14" at bounding box center [148, 436] width 26 height 26
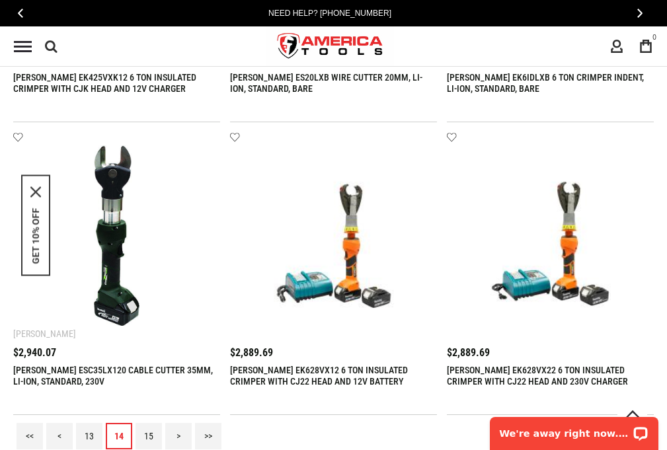
click at [149, 436] on link "15" at bounding box center [148, 436] width 26 height 26
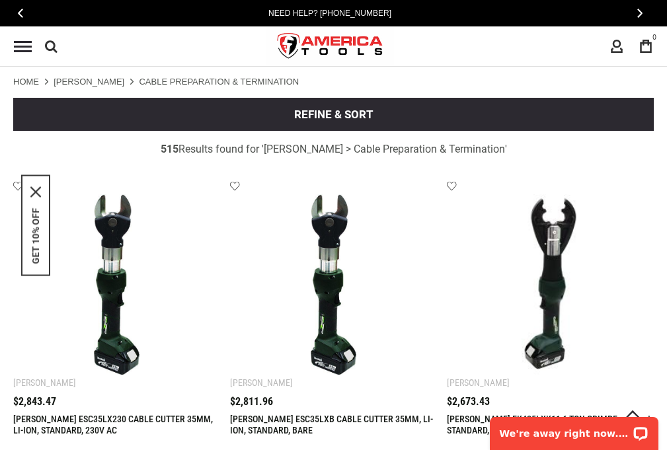
scroll to position [0, 0]
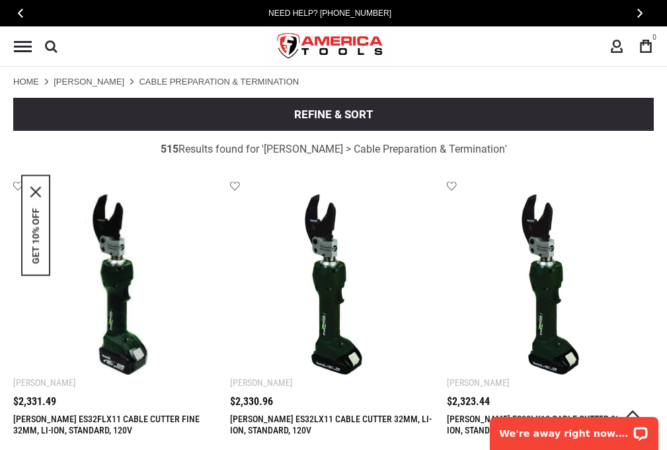
scroll to position [2098, 0]
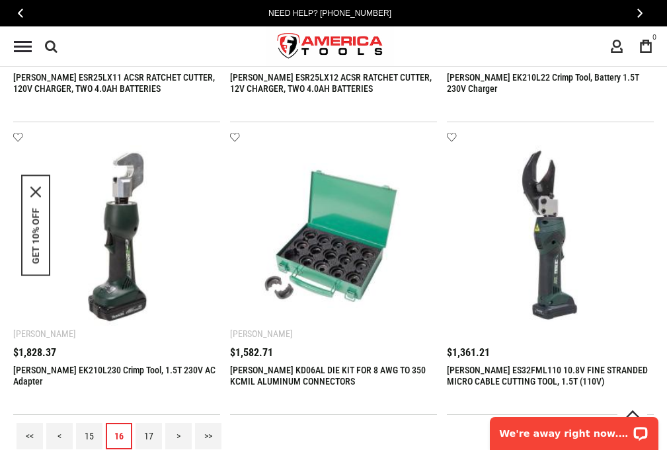
click at [149, 436] on link "17" at bounding box center [148, 436] width 26 height 26
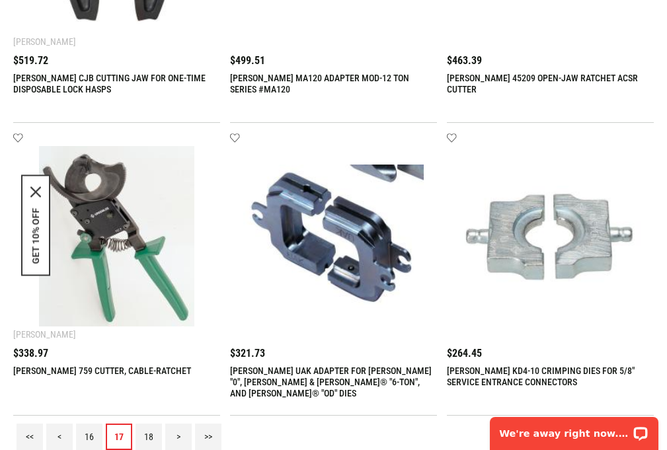
click at [149, 436] on link "18" at bounding box center [148, 436] width 26 height 26
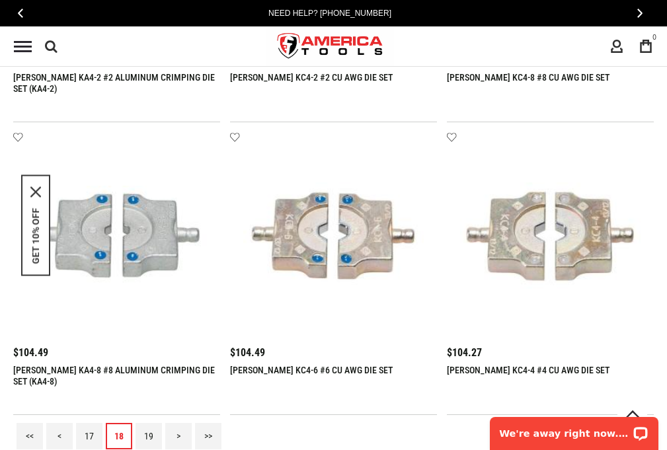
click at [149, 436] on link "19" at bounding box center [148, 436] width 26 height 26
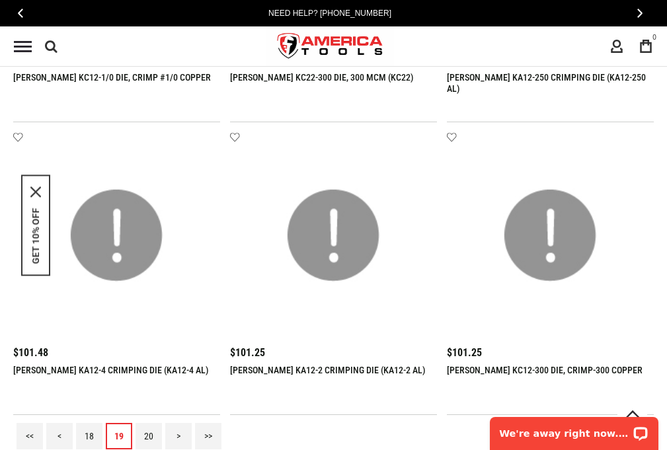
click at [149, 436] on link "20" at bounding box center [148, 436] width 26 height 26
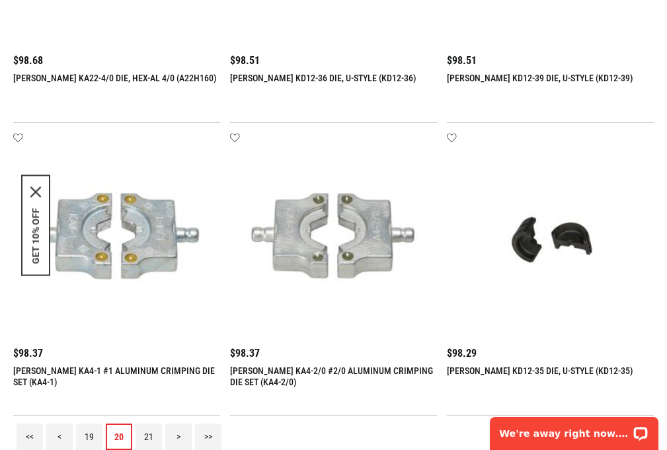
click at [149, 436] on link "21" at bounding box center [148, 436] width 26 height 26
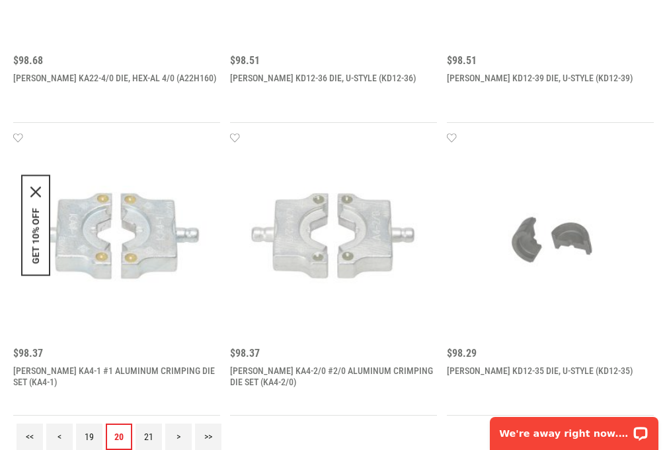
scroll to position [0, 0]
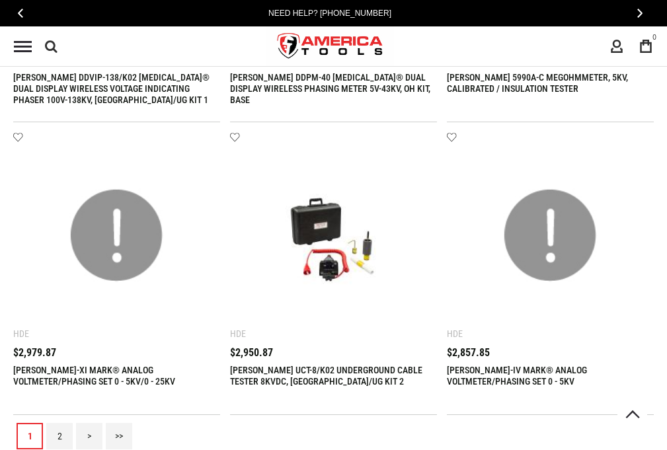
click at [59, 436] on link "2" at bounding box center [59, 436] width 26 height 26
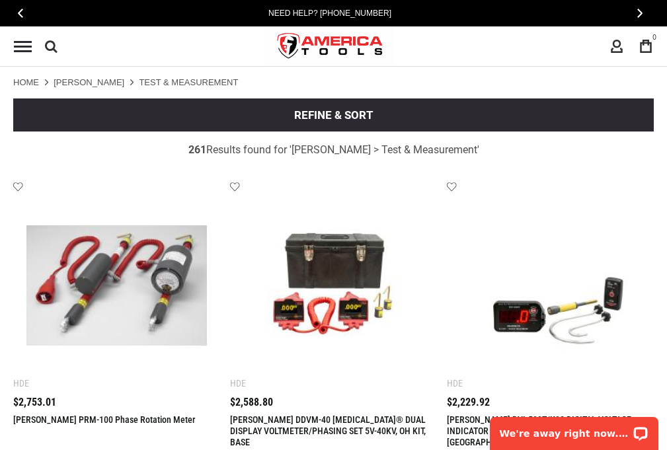
scroll to position [2098, 0]
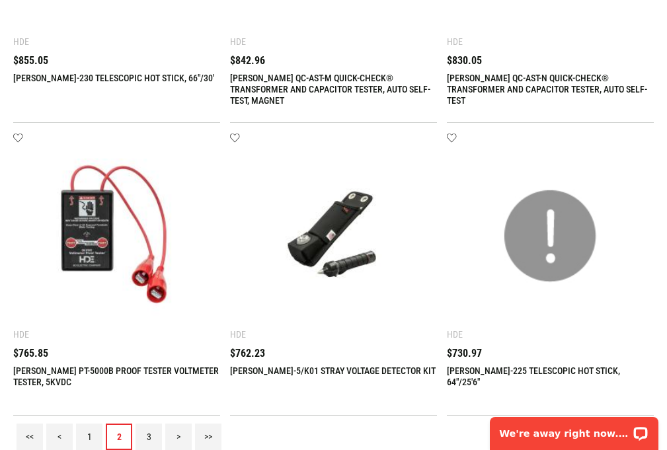
click at [149, 436] on link "3" at bounding box center [148, 436] width 26 height 26
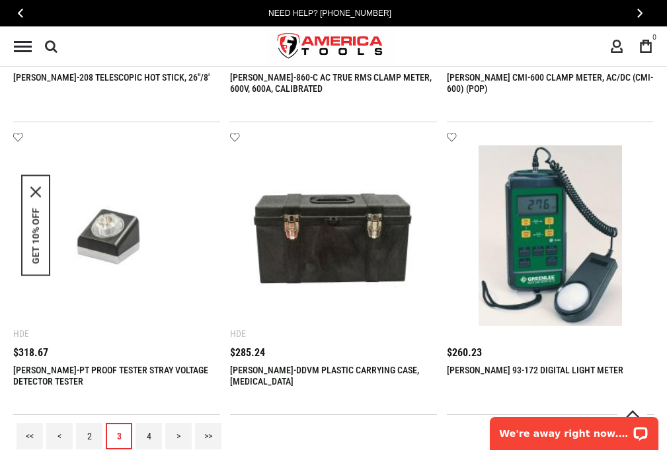
click at [149, 436] on link "4" at bounding box center [148, 436] width 26 height 26
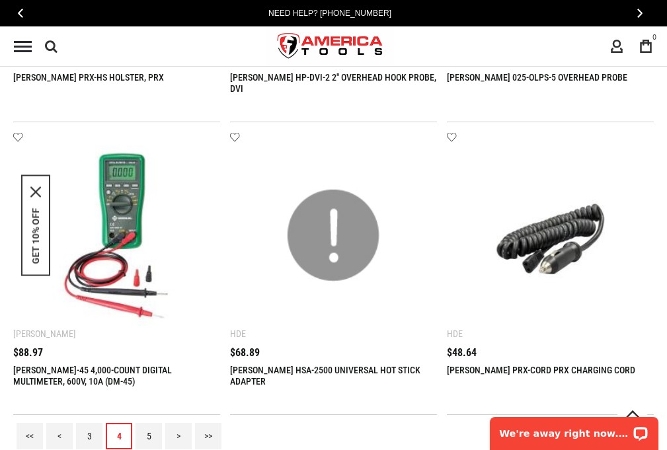
click at [149, 436] on link "5" at bounding box center [148, 436] width 26 height 26
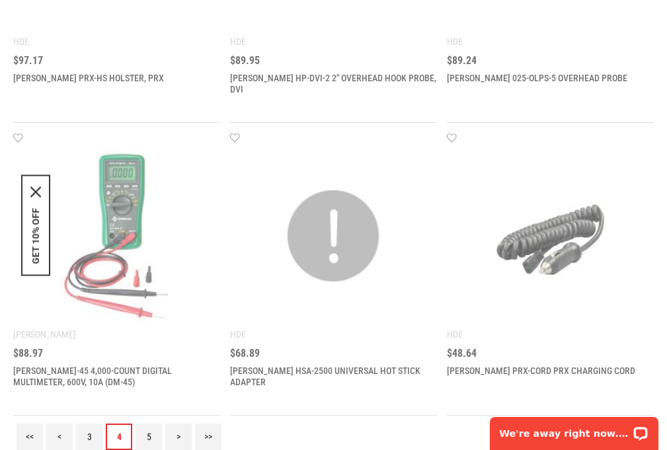
scroll to position [0, 0]
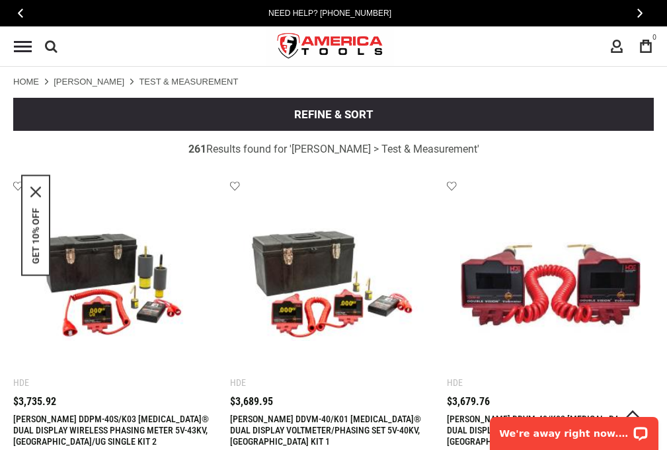
scroll to position [2098, 0]
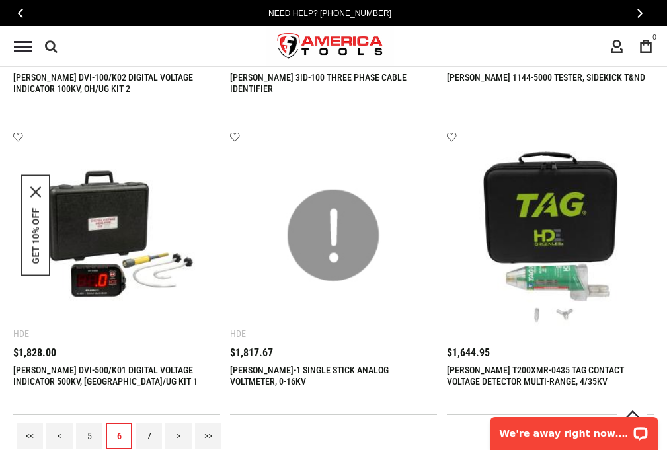
click at [149, 436] on link "7" at bounding box center [148, 436] width 26 height 26
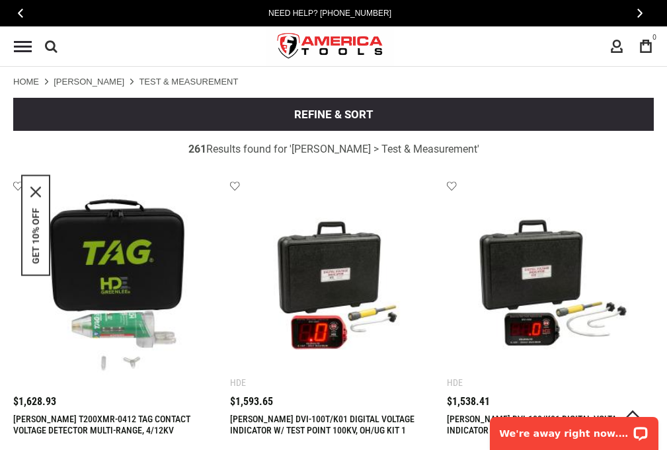
scroll to position [0, 0]
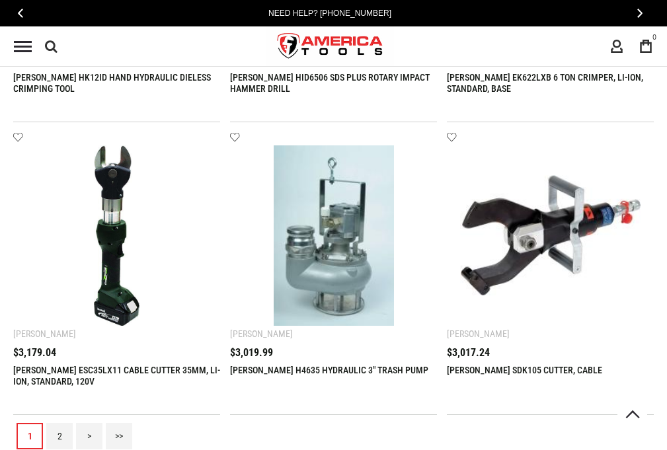
click at [59, 436] on link "2" at bounding box center [59, 436] width 26 height 26
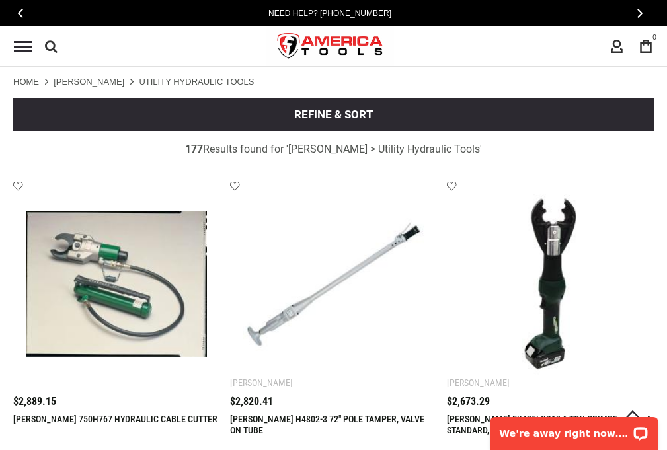
scroll to position [2098, 0]
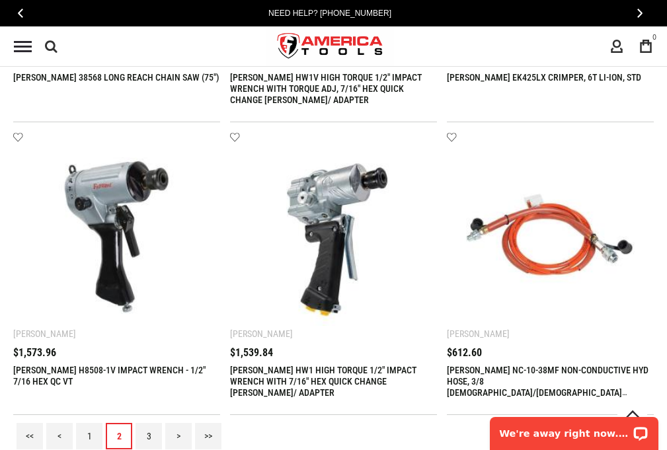
click at [149, 436] on link "3" at bounding box center [148, 436] width 26 height 26
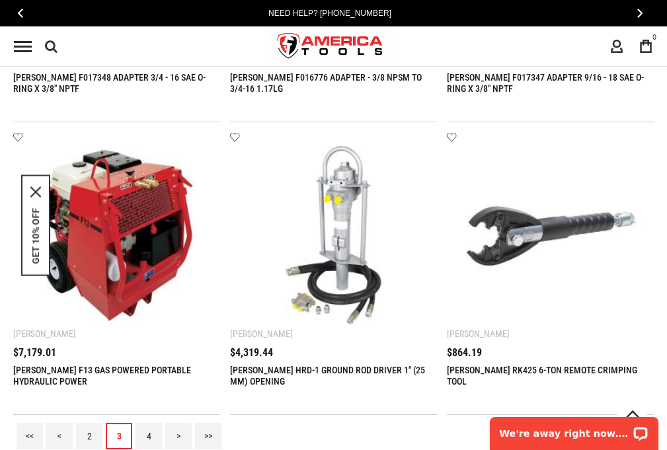
click at [149, 436] on link "4" at bounding box center [148, 436] width 26 height 26
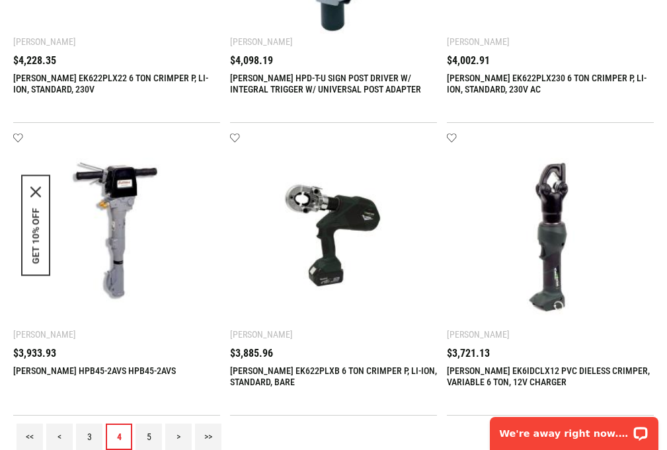
click at [149, 436] on link "5" at bounding box center [148, 436] width 26 height 26
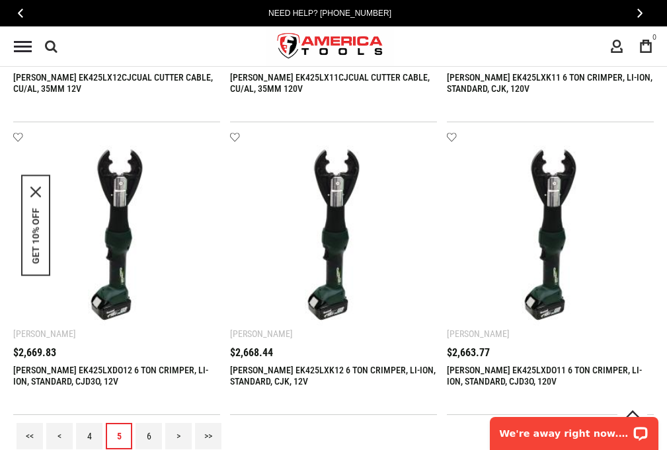
click at [149, 436] on link "6" at bounding box center [148, 436] width 26 height 26
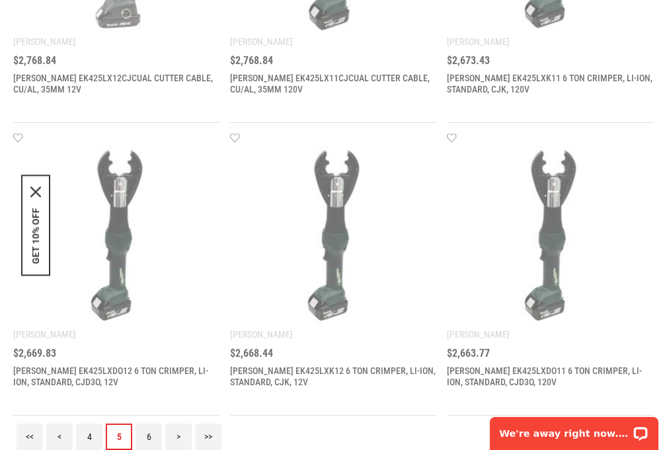
scroll to position [0, 0]
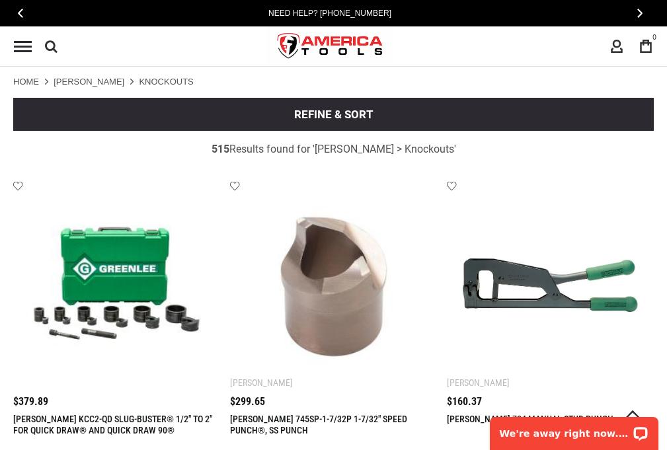
scroll to position [2098, 0]
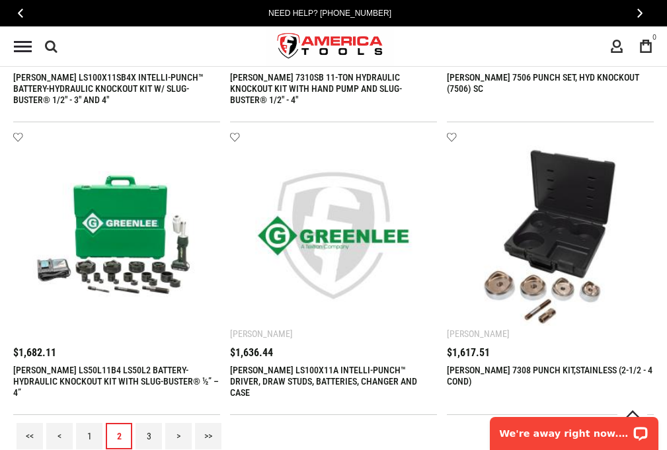
click at [149, 436] on link "3" at bounding box center [148, 436] width 26 height 26
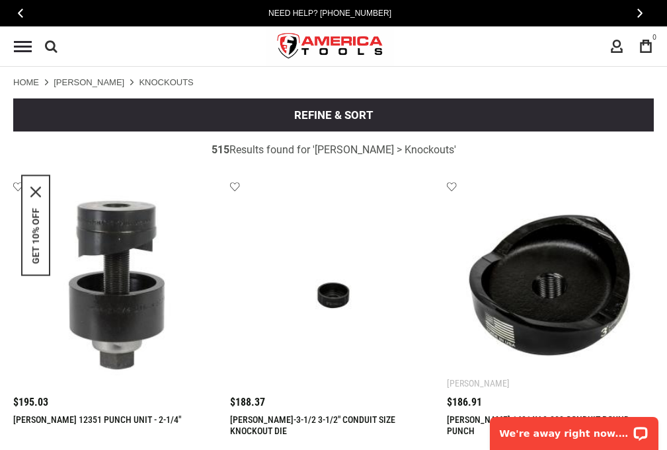
scroll to position [2098, 0]
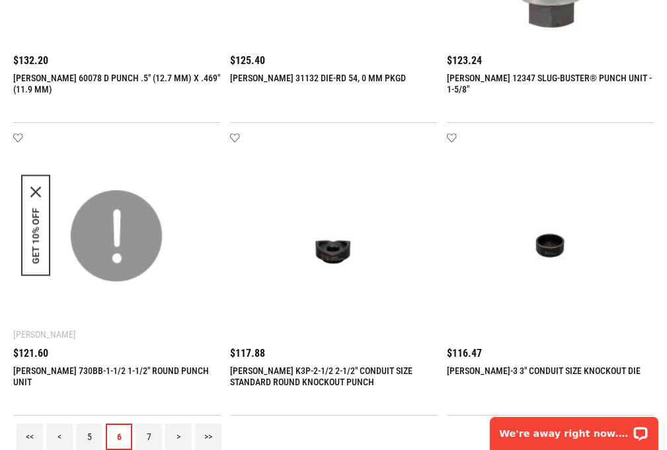
click at [149, 436] on link "7" at bounding box center [148, 436] width 26 height 26
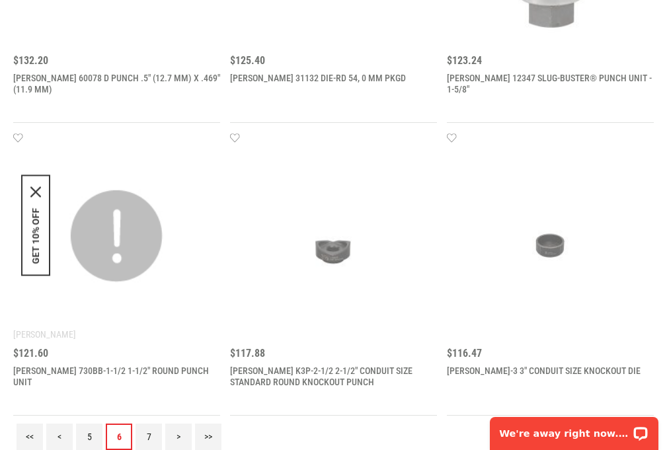
scroll to position [0, 0]
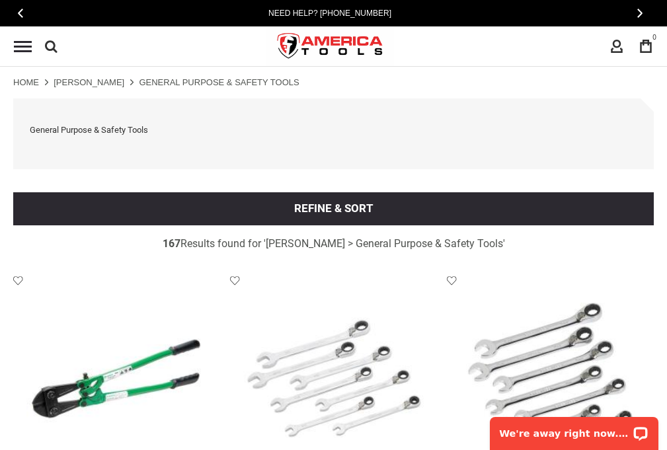
scroll to position [2191, 0]
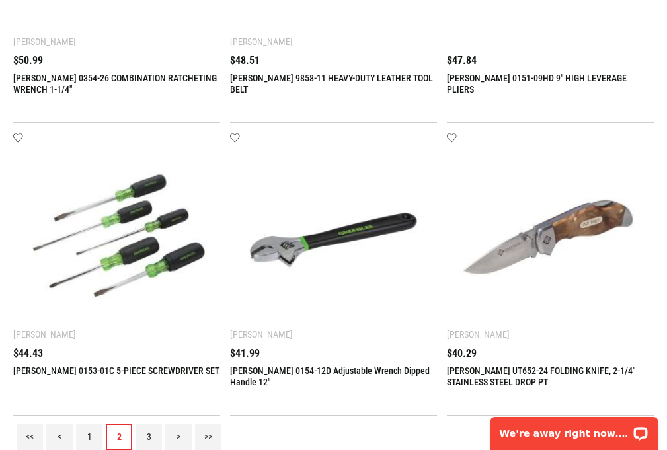
click at [149, 435] on link "3" at bounding box center [148, 436] width 26 height 26
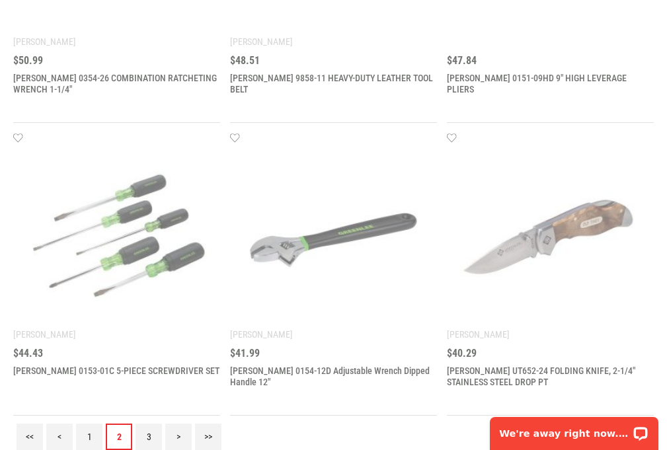
scroll to position [0, 0]
